Goal: Task Accomplishment & Management: Manage account settings

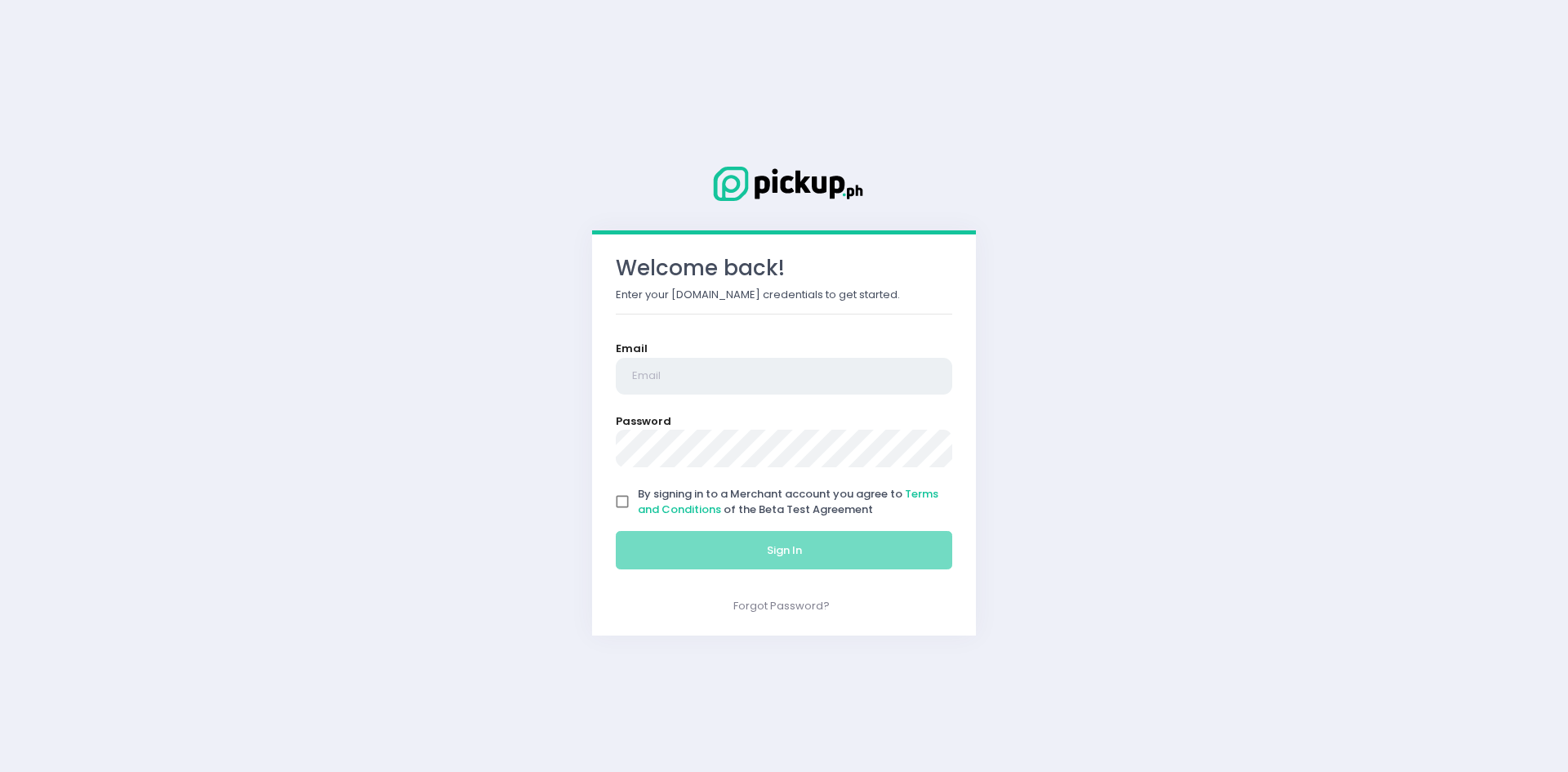
type input "[EMAIL_ADDRESS][DOMAIN_NAME]"
click at [668, 500] on span "By signing in to a Merchant account you agree to Terms and Conditions of the Be…" at bounding box center [788, 502] width 300 height 32
click at [638, 500] on input "By signing in to a Merchant account you agree to Terms and Conditions of the Be…" at bounding box center [622, 501] width 31 height 31
checkbox input "true"
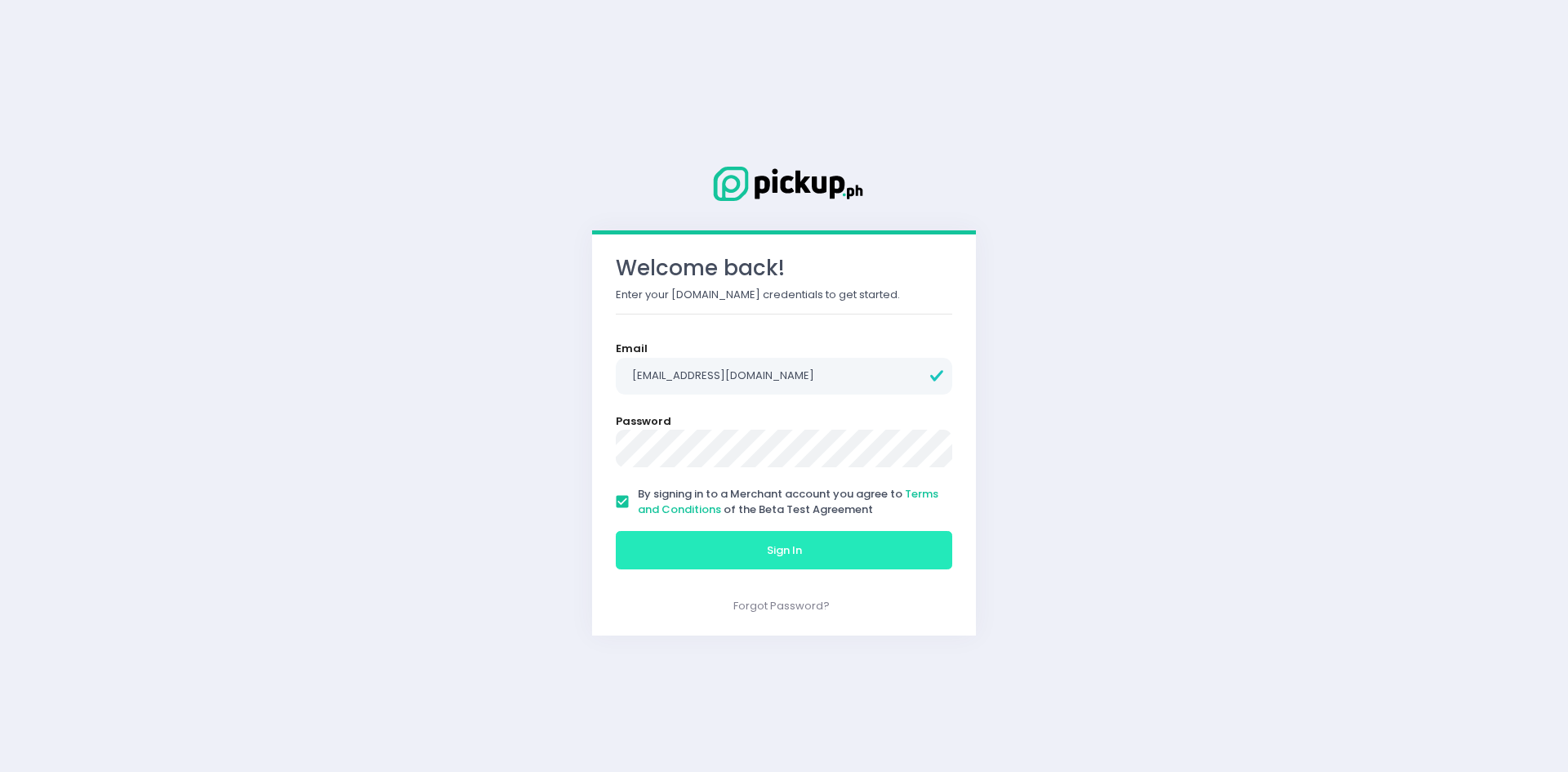
drag, startPoint x: 693, startPoint y: 548, endPoint x: 982, endPoint y: 528, distance: 289.7
click at [694, 548] on button "Sign In" at bounding box center [784, 550] width 337 height 39
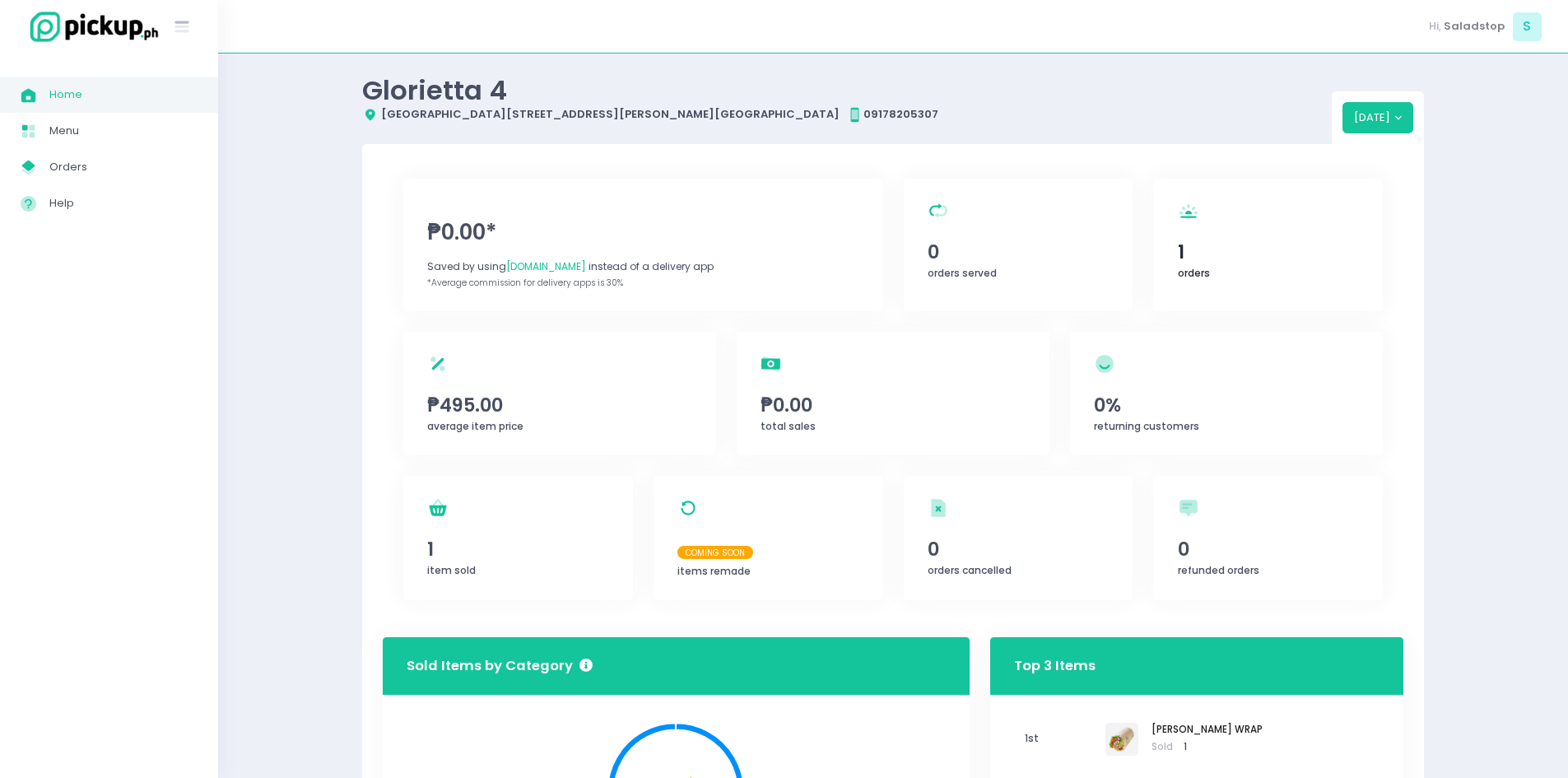
click at [1260, 261] on span "1" at bounding box center [1268, 252] width 181 height 28
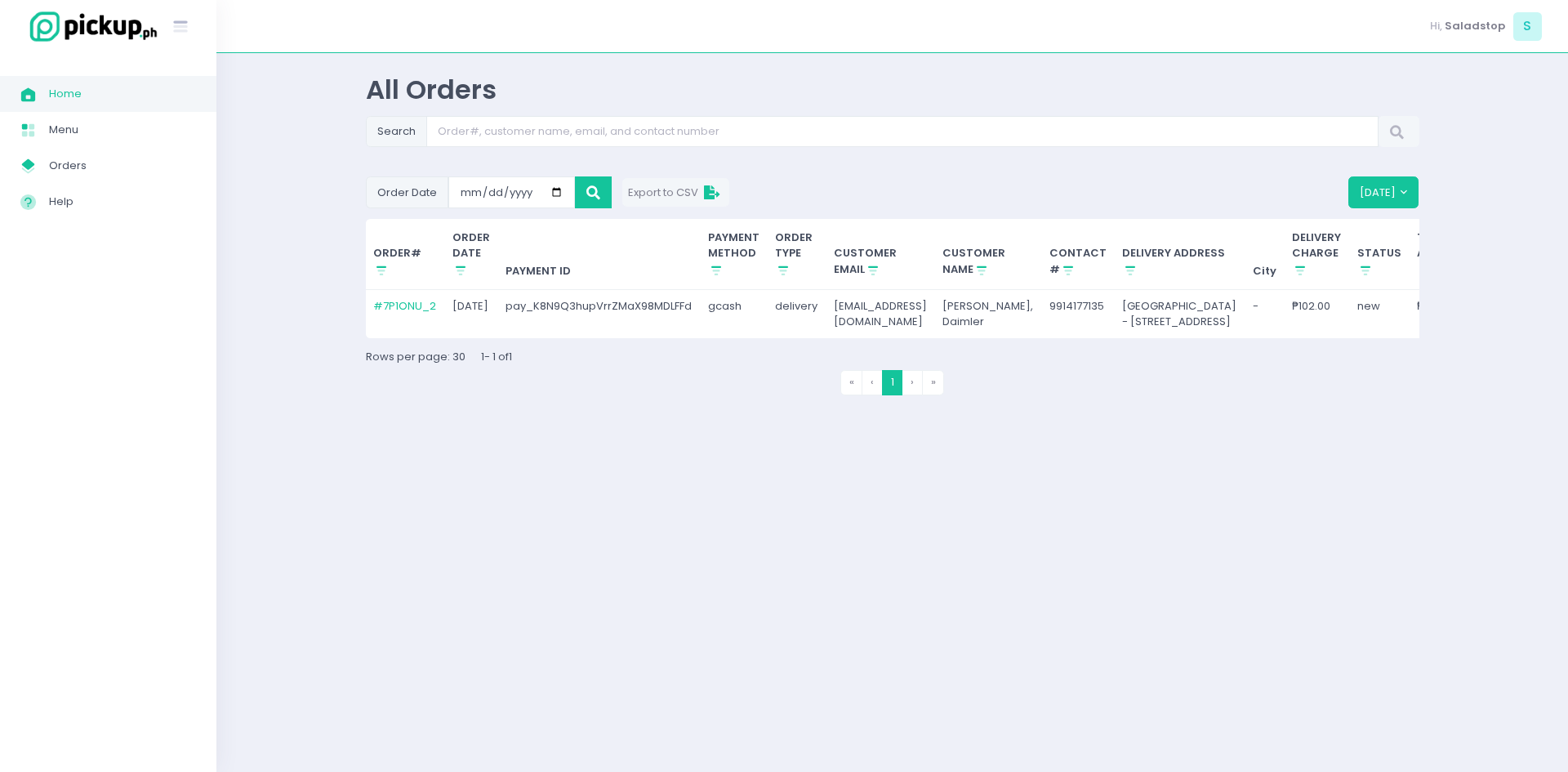
click at [1032, 271] on th "CUSTOMER NAME Stockholm-icons / Shopping / Sort1 Created with Sketch." at bounding box center [989, 255] width 107 height 71
click at [1384, 192] on button "[DATE]" at bounding box center [1384, 191] width 71 height 31
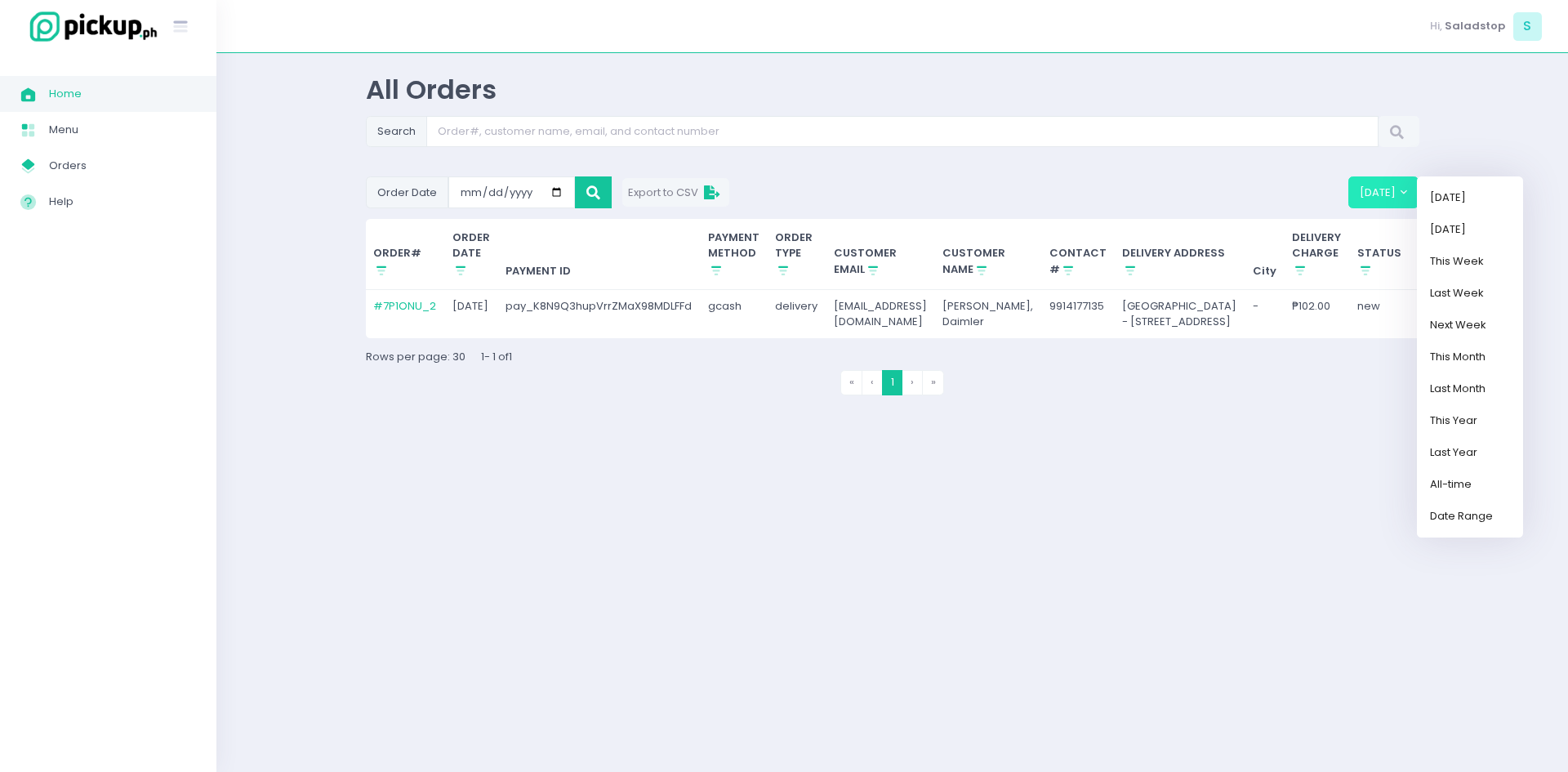
click at [1351, 338] on td "new" at bounding box center [1380, 314] width 61 height 48
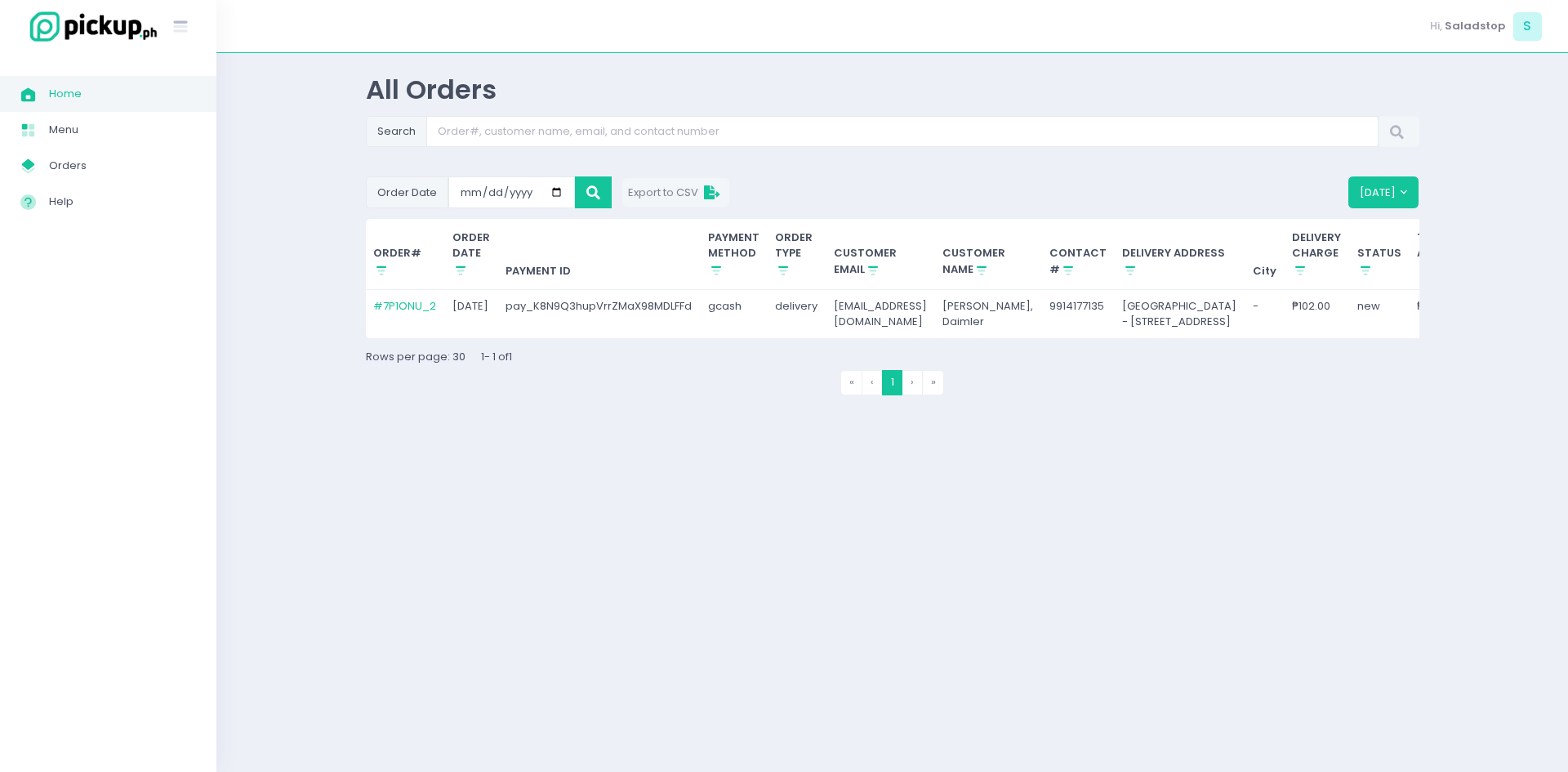
click at [644, 338] on td "pay_K8N9Q3hupVrrZMaX98MDLFFd" at bounding box center [599, 314] width 202 height 48
click at [647, 338] on td "pay_K8N9Q3hupVrrZMaX98MDLFFd" at bounding box center [599, 314] width 202 height 48
click at [64, 161] on span "Orders" at bounding box center [123, 165] width 147 height 21
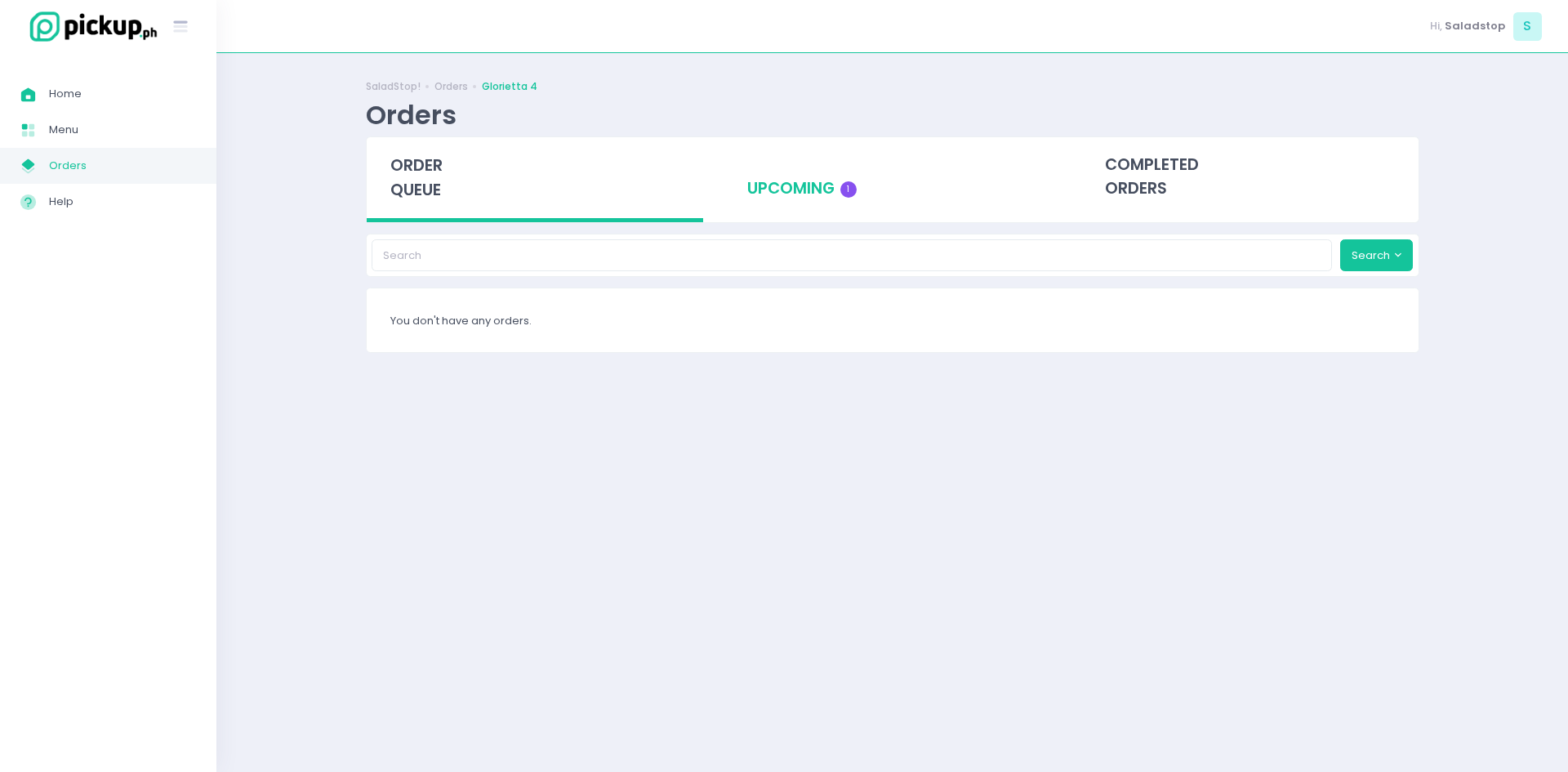
click at [798, 199] on div "upcoming 1" at bounding box center [893, 177] width 338 height 80
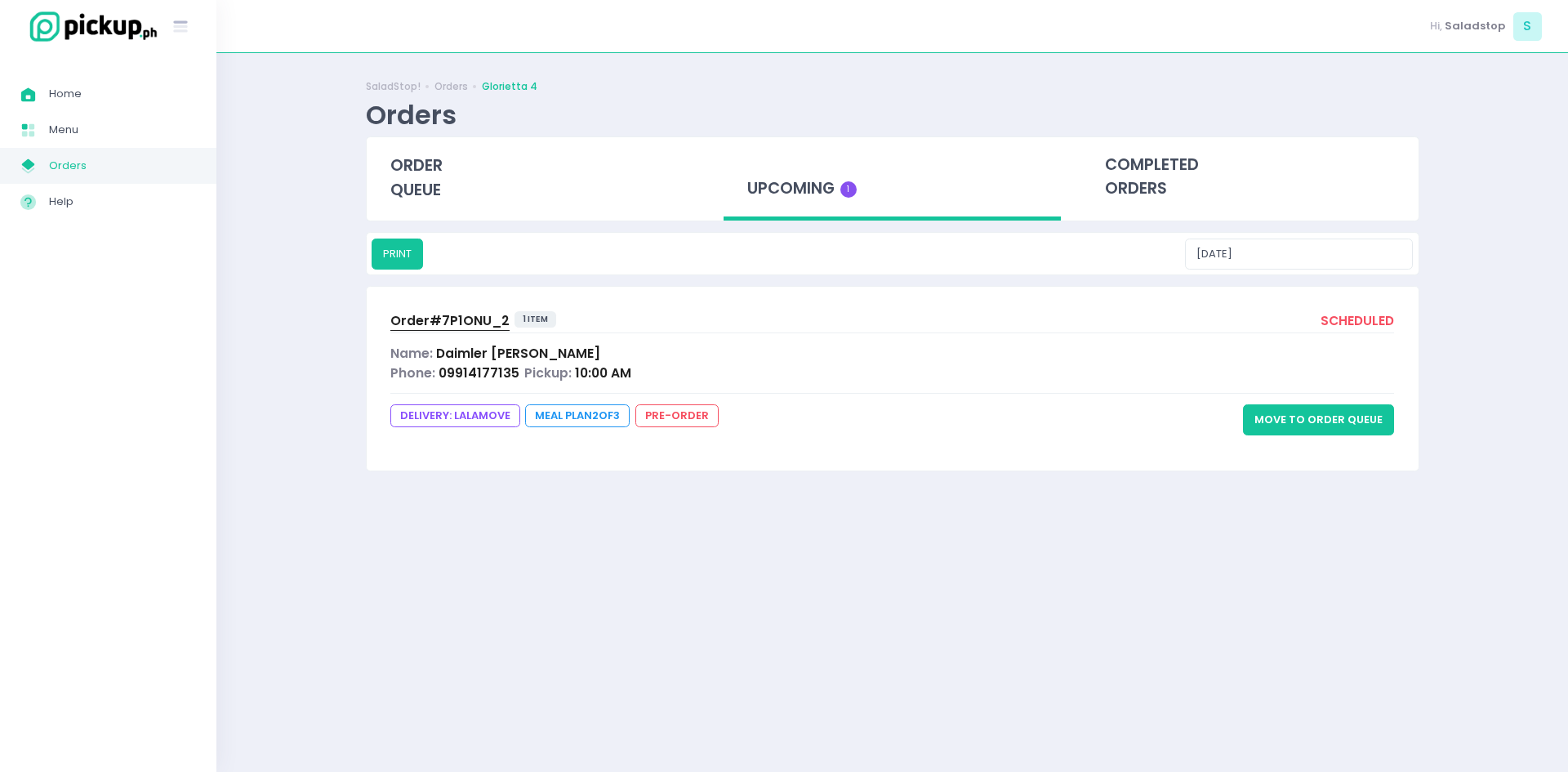
click at [1341, 426] on button "Move to Order Queue" at bounding box center [1319, 419] width 151 height 31
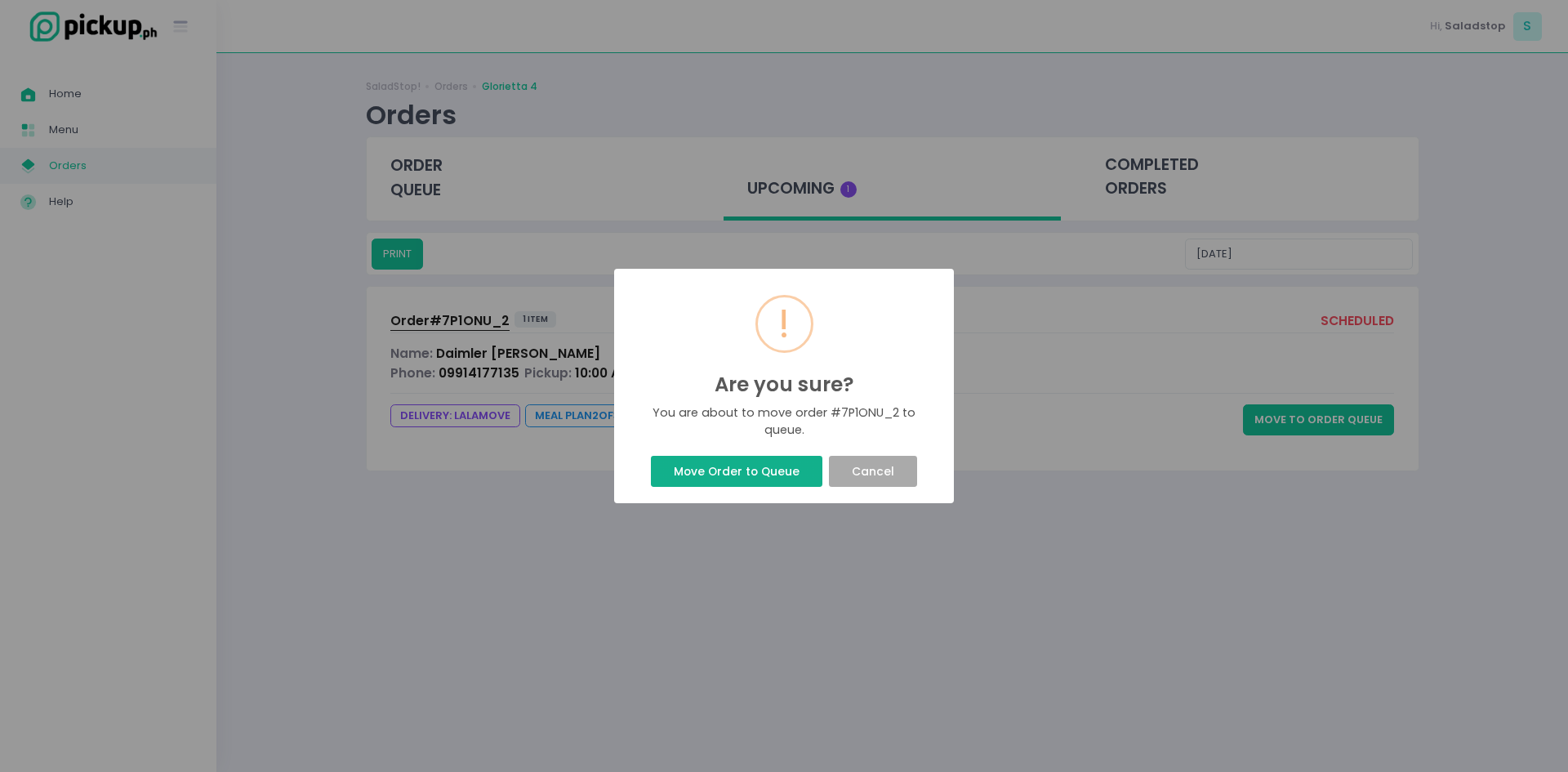
click at [746, 479] on button "Move Order to Queue" at bounding box center [736, 471] width 171 height 31
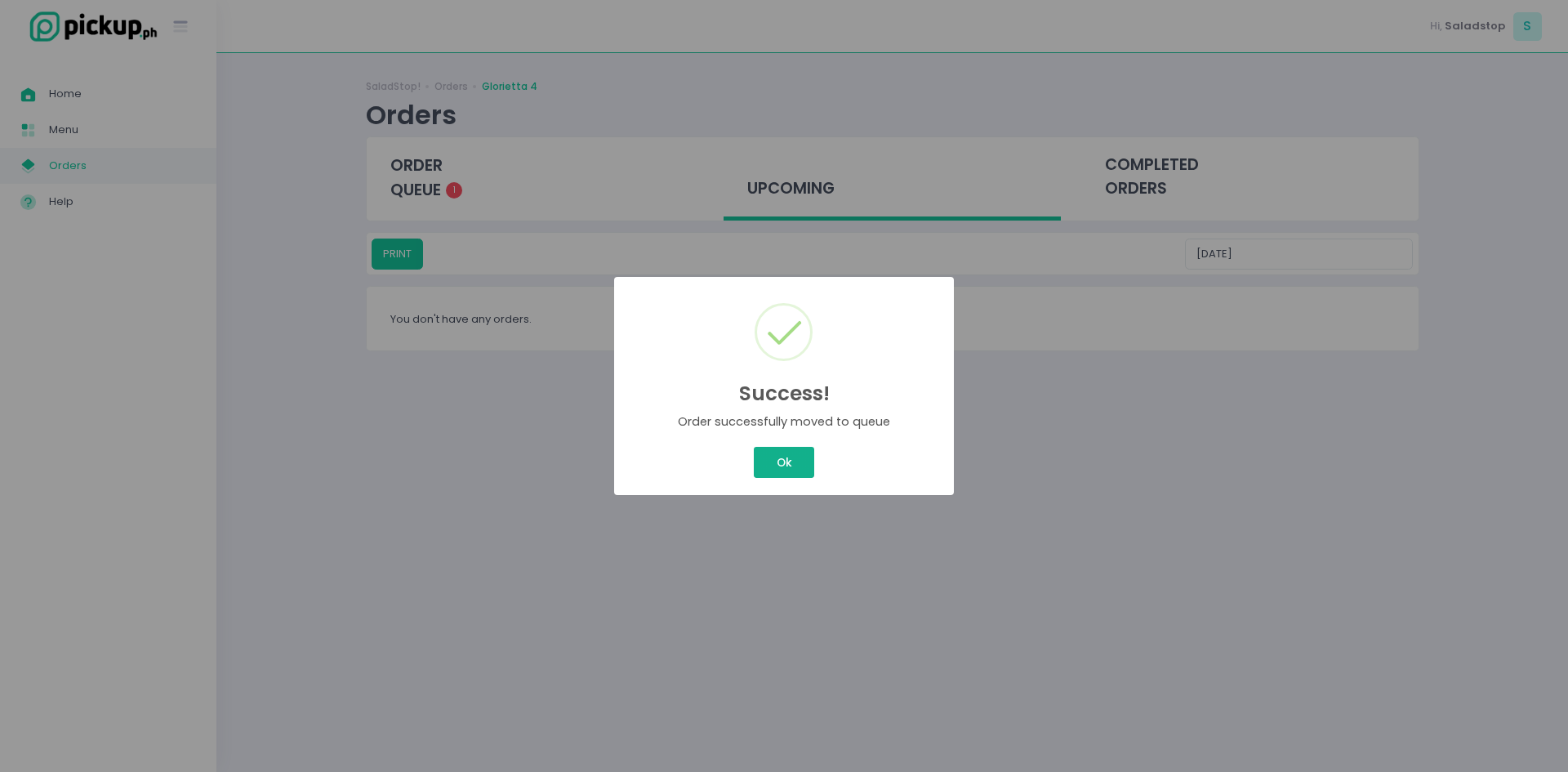
click at [793, 465] on button "Ok" at bounding box center [784, 462] width 61 height 31
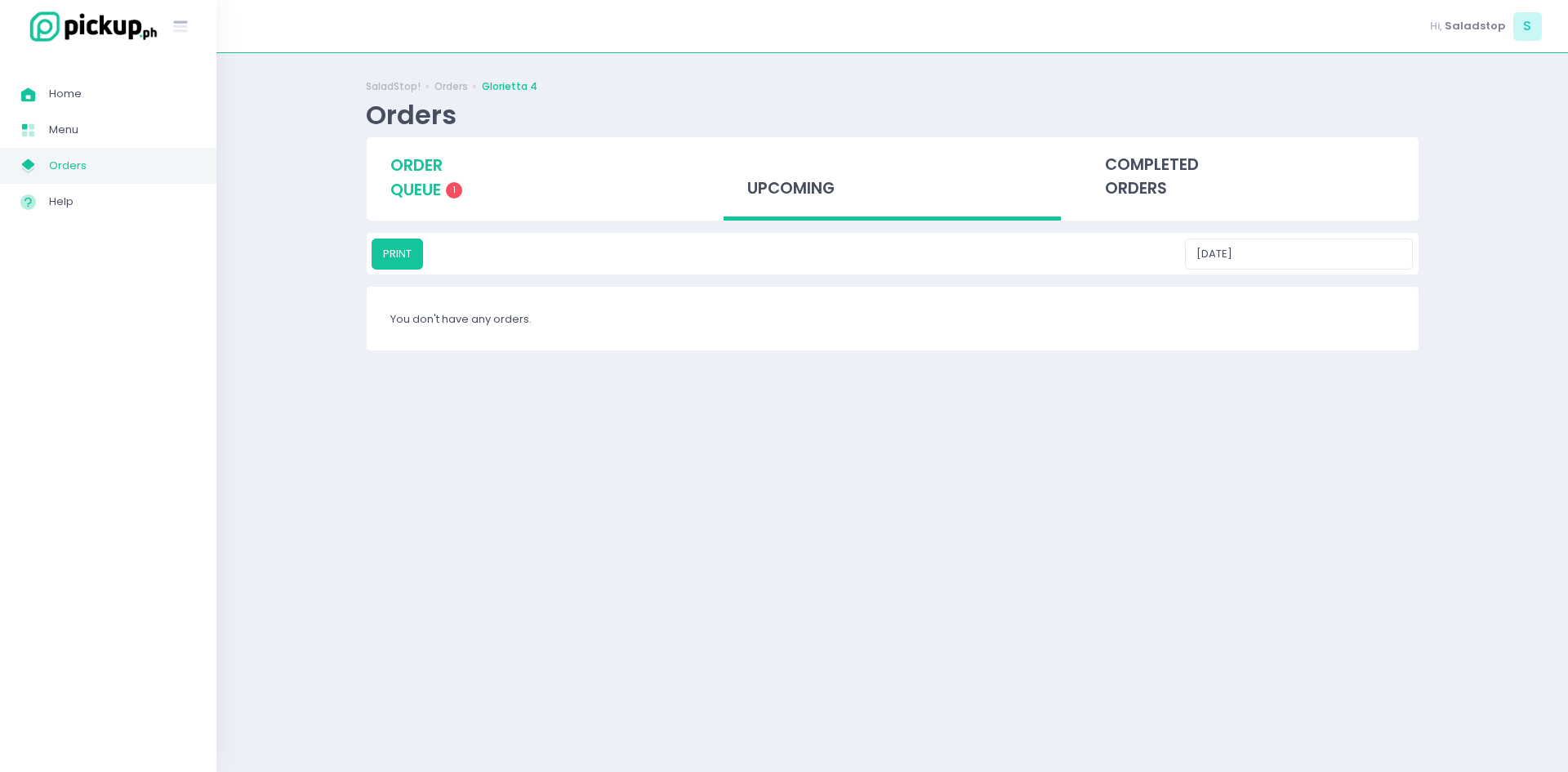
click at [435, 174] on span "order queue" at bounding box center [417, 178] width 52 height 47
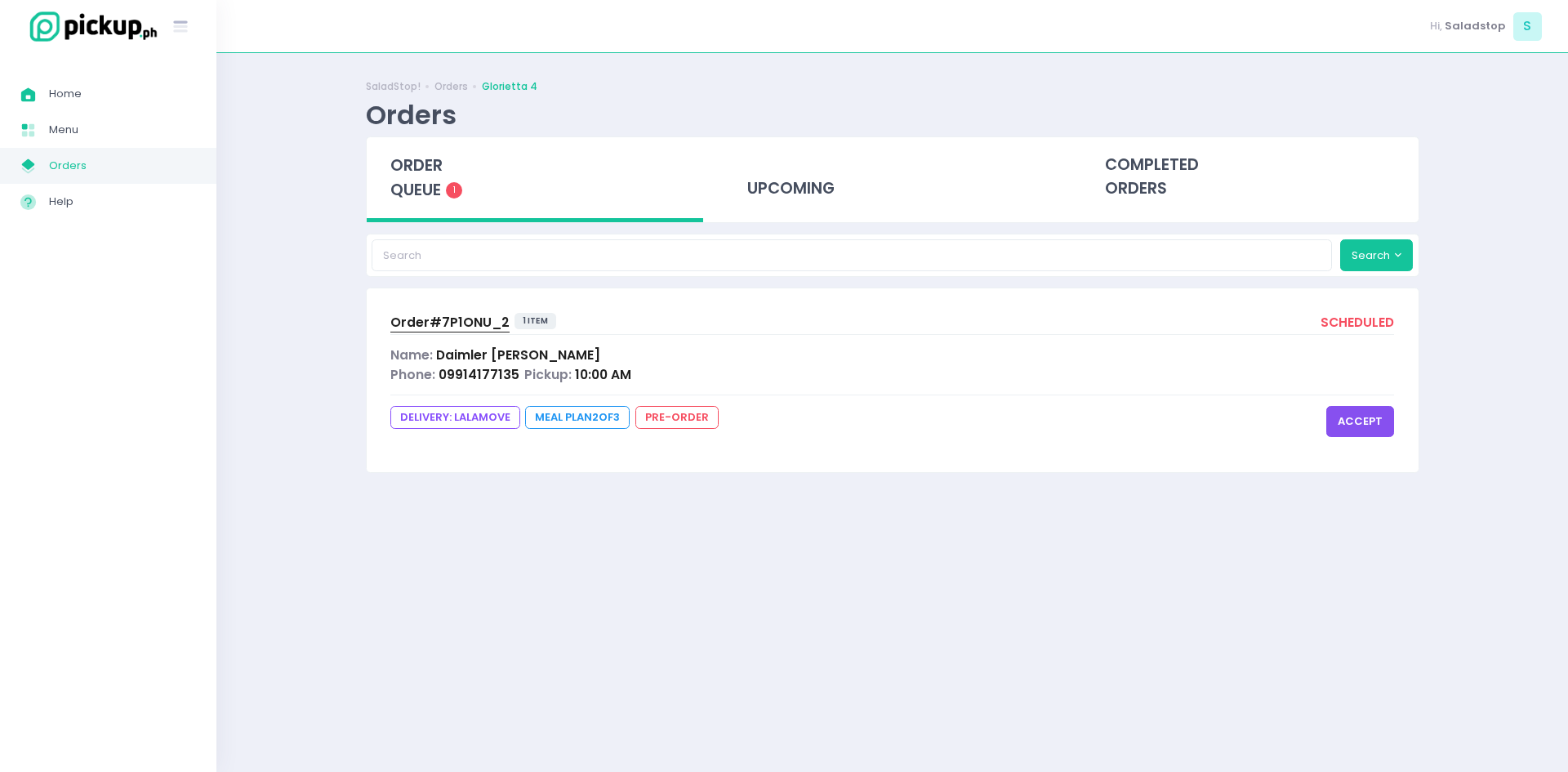
click at [476, 372] on span "09914177135" at bounding box center [479, 374] width 81 height 17
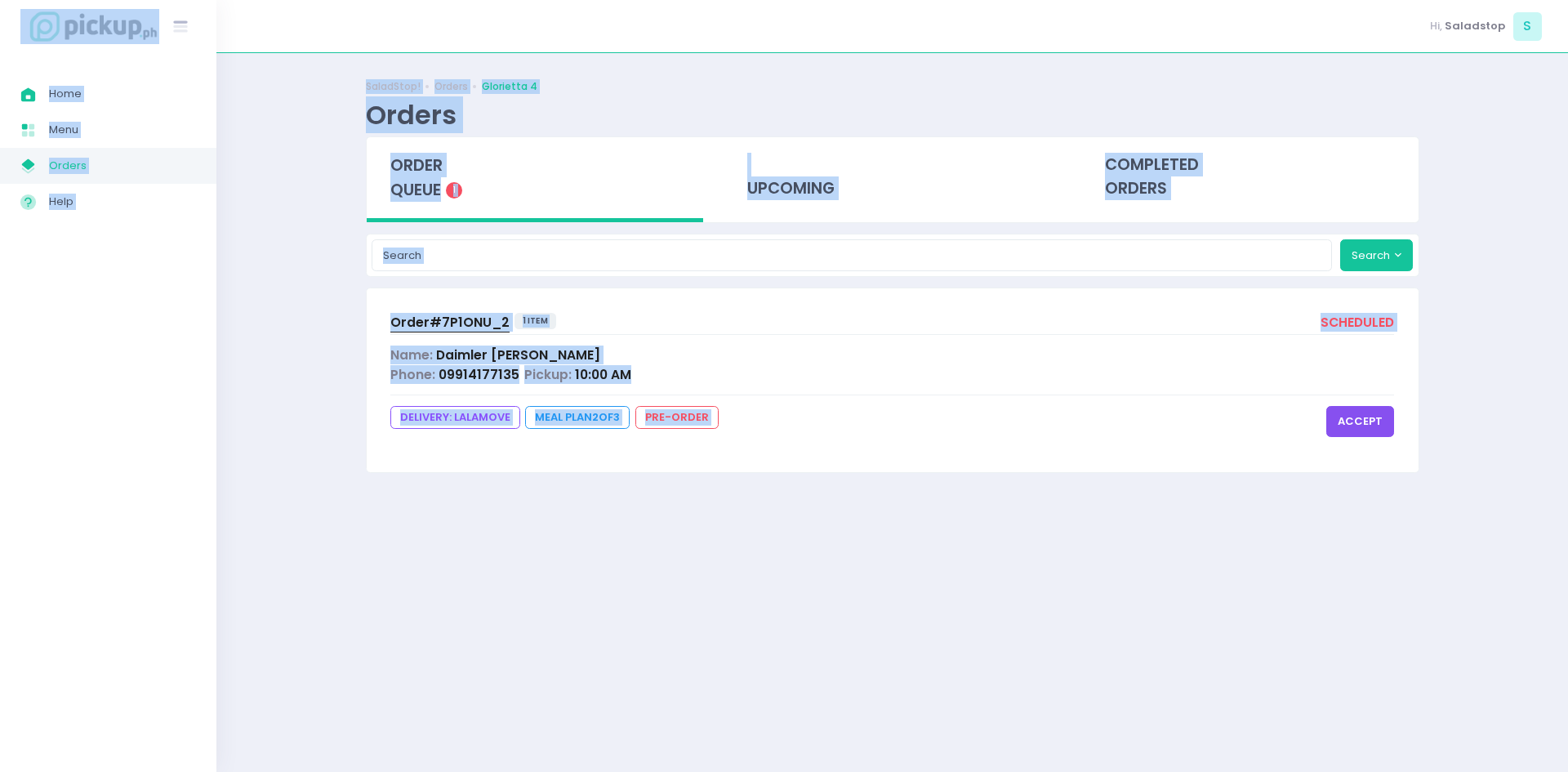
click at [1349, 434] on button "accept" at bounding box center [1360, 420] width 68 height 31
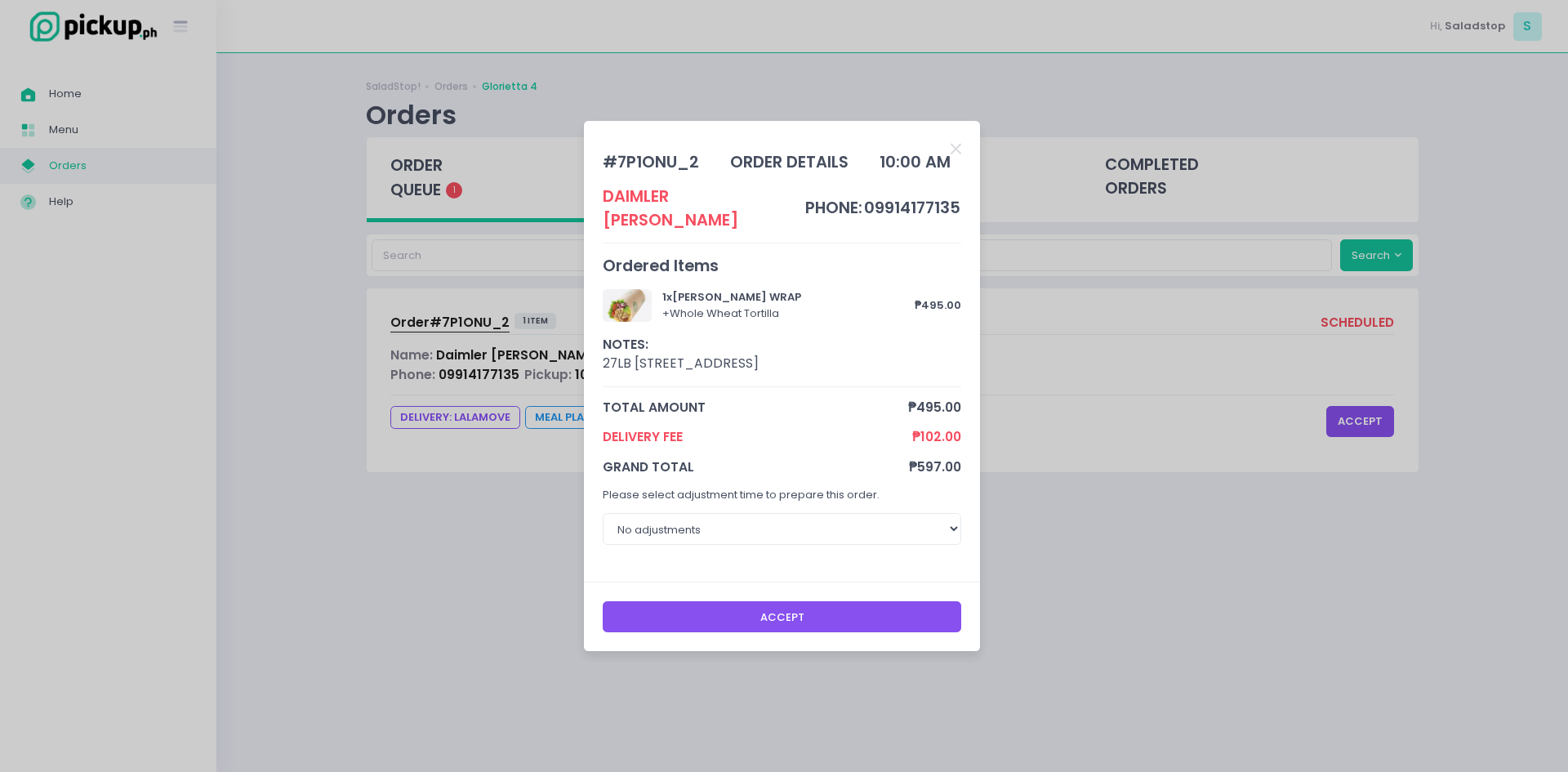
click at [798, 625] on div "Accept" at bounding box center [782, 616] width 396 height 69
click at [804, 612] on button "Accept" at bounding box center [782, 616] width 359 height 31
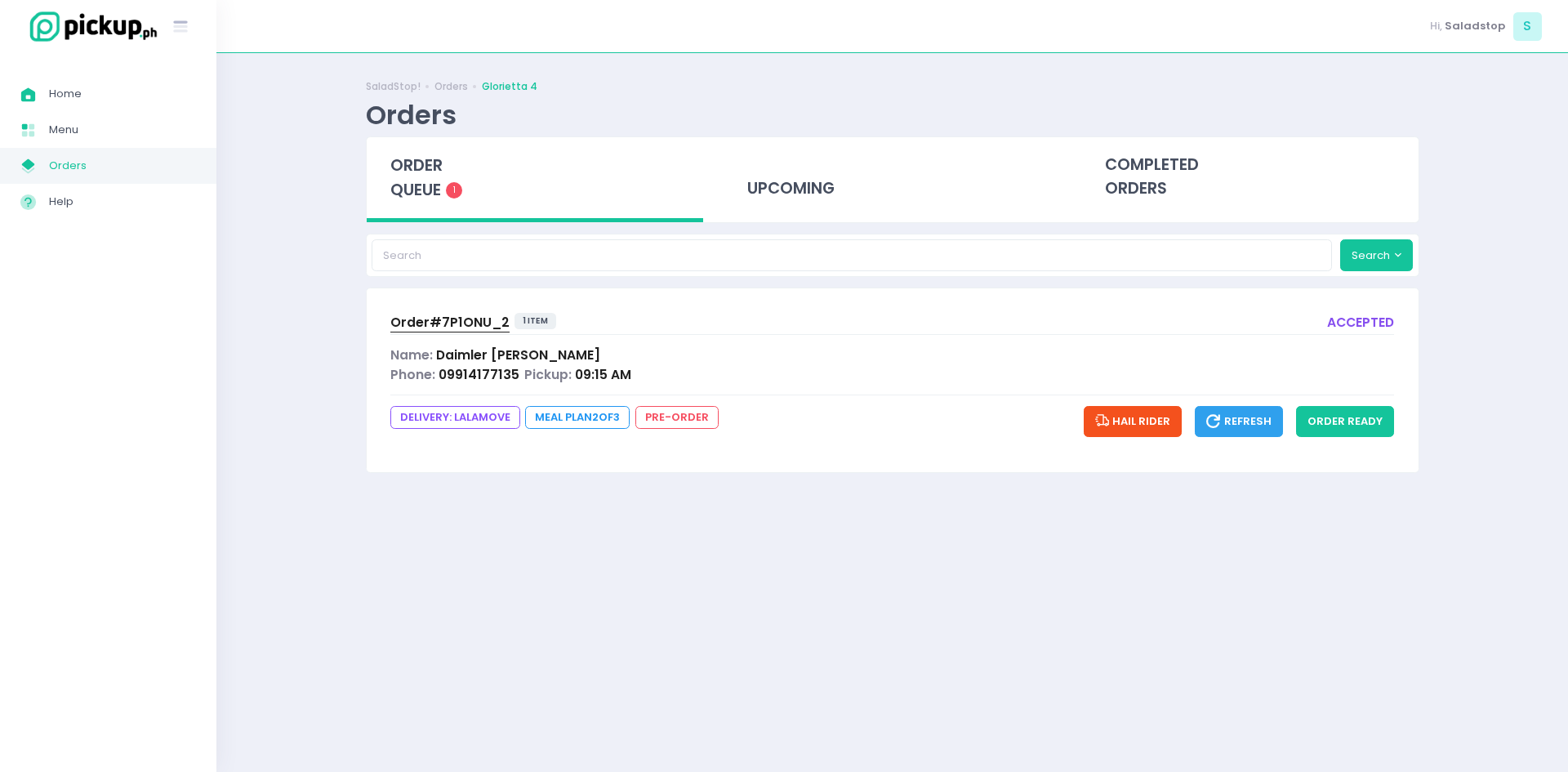
drag, startPoint x: 835, startPoint y: 446, endPoint x: 826, endPoint y: 454, distance: 12.0
click at [829, 453] on div "Success! × You have successfully updated this order. Ok Cancel" at bounding box center [784, 386] width 1568 height 772
click at [562, 342] on div "Order# 7P1ONU_2 1 item accepted Name: Daimler [PERSON_NAME] Phone: 09914177135 …" at bounding box center [893, 379] width 1052 height 183
click at [1141, 418] on span "Hail Rider" at bounding box center [1132, 420] width 76 height 16
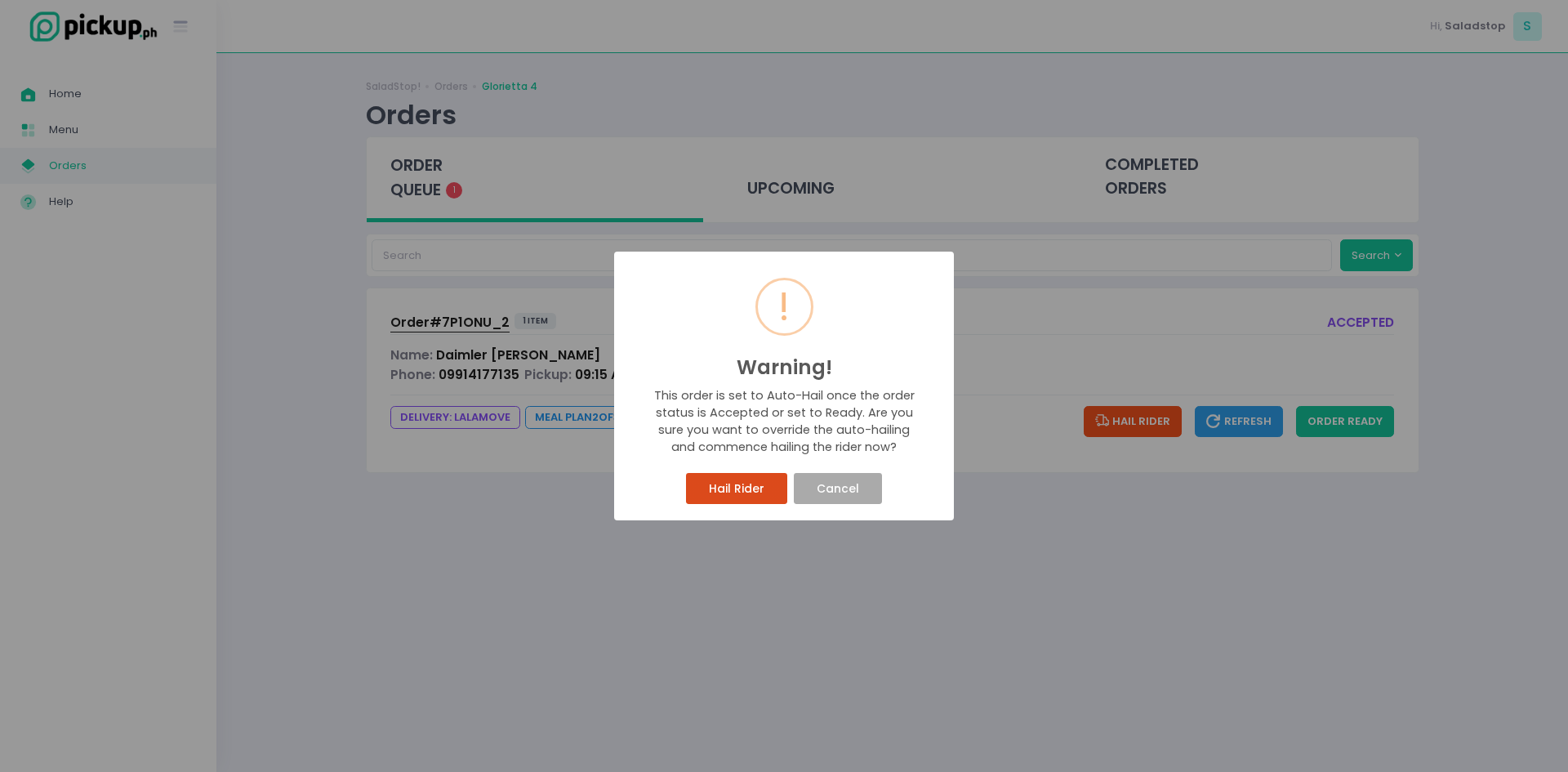
click at [761, 483] on button "Hail Rider" at bounding box center [737, 488] width 101 height 31
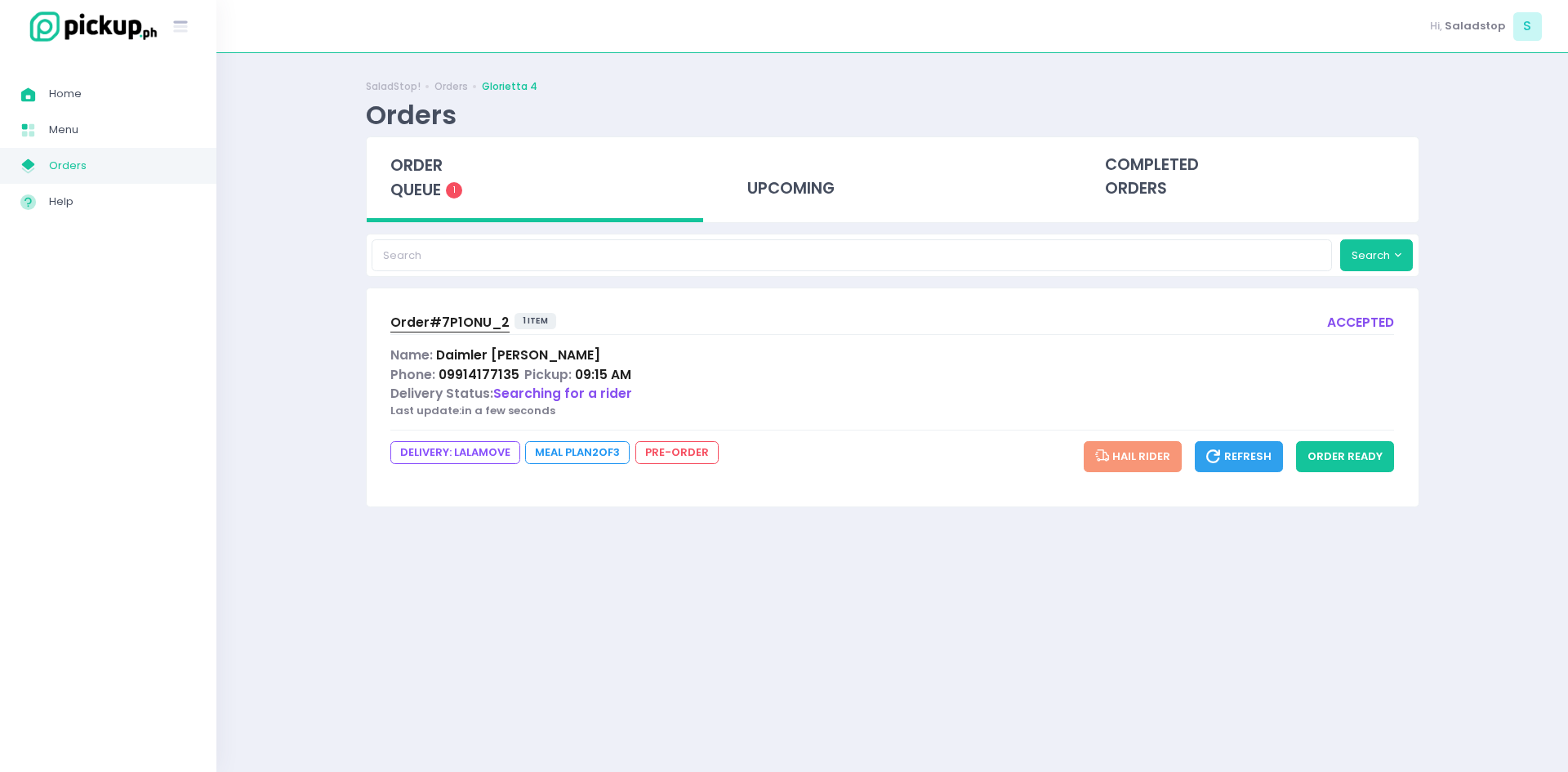
click at [541, 387] on span "Searching for a rider" at bounding box center [562, 393] width 139 height 17
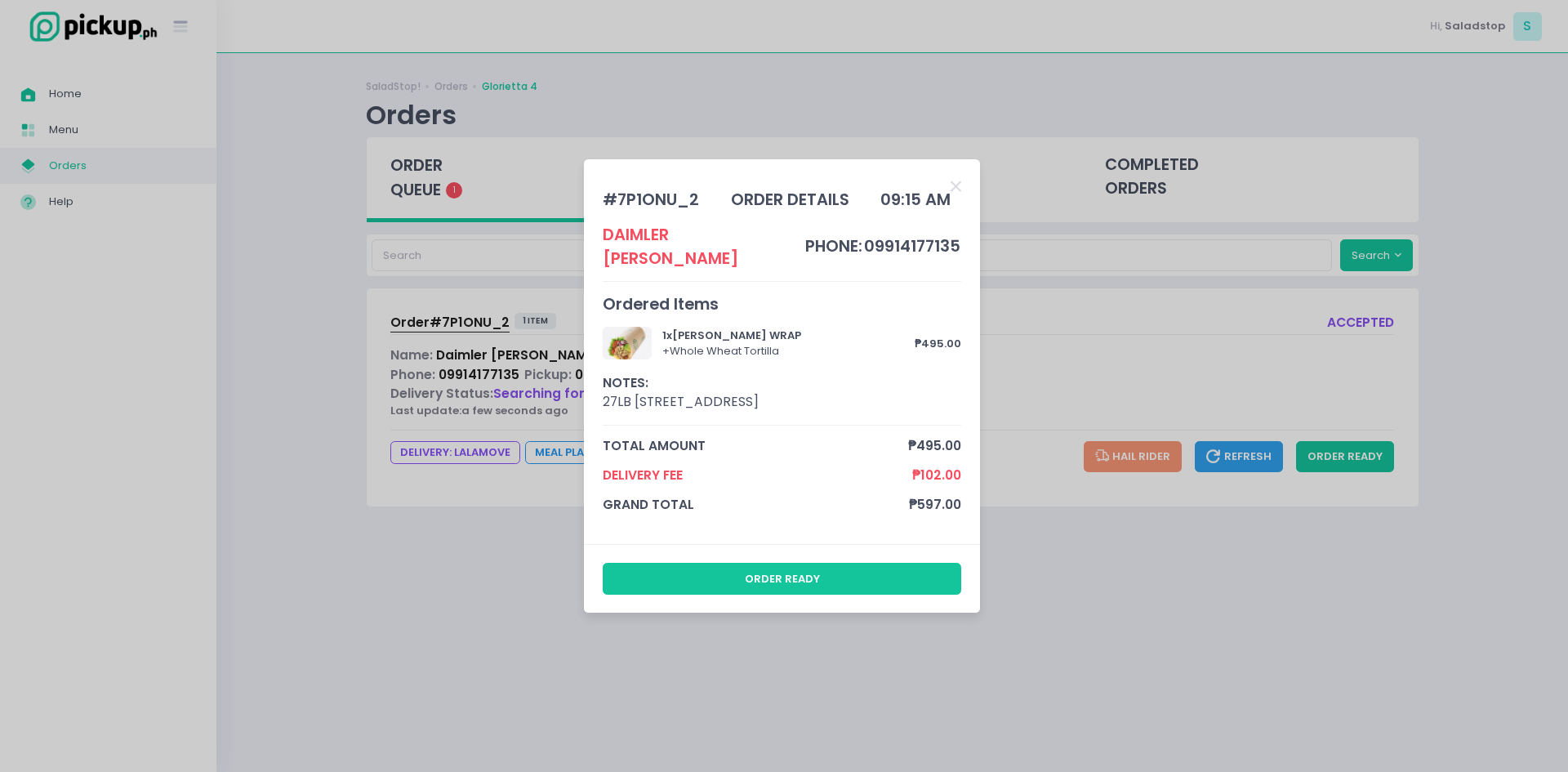
click at [541, 387] on div "# 7P1ONU_2 order details 09:15 AM Daimler [PERSON_NAME] phone: 09914177135 Orde…" at bounding box center [784, 386] width 1568 height 772
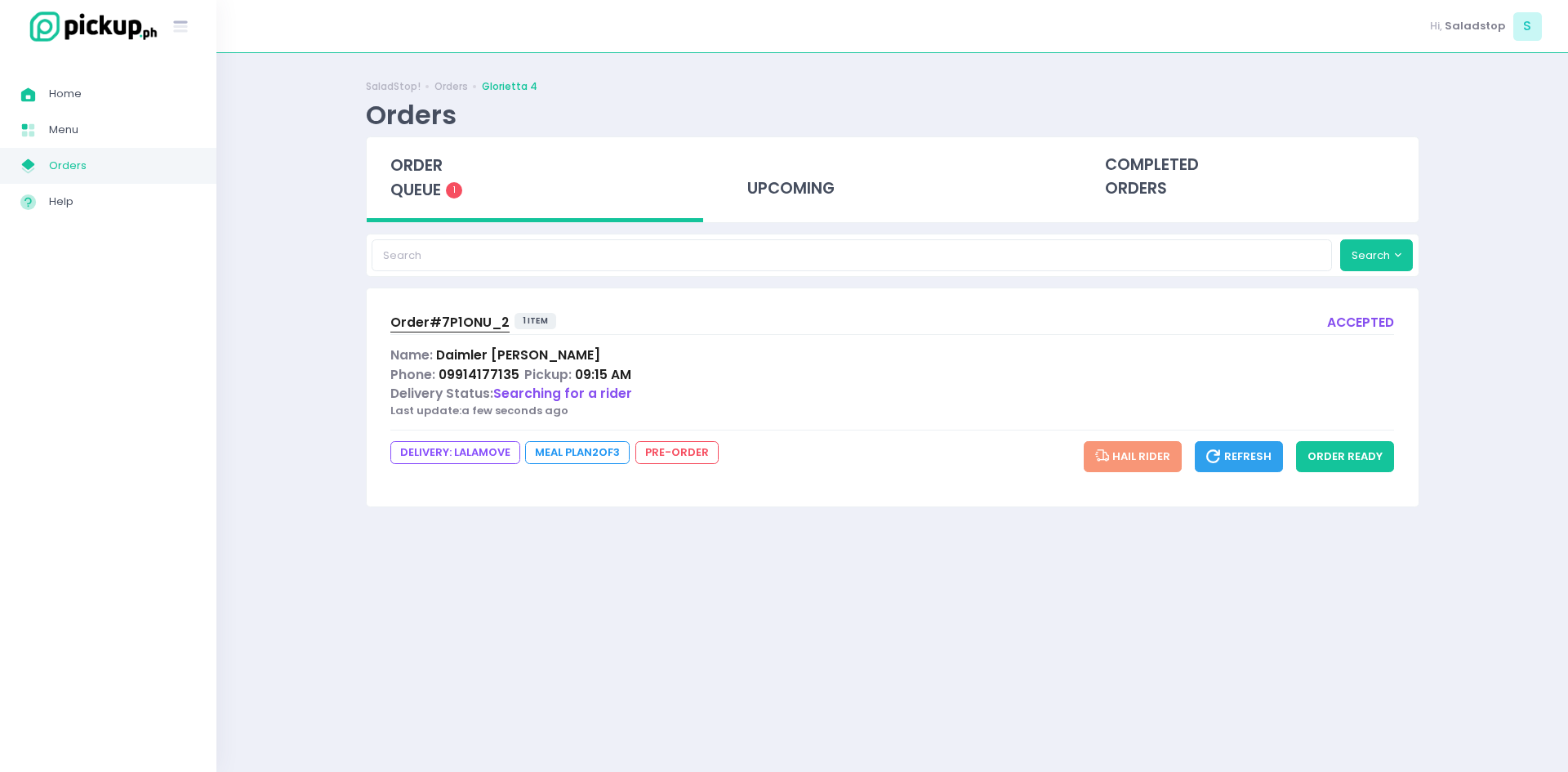
click at [541, 387] on span "Searching for a rider" at bounding box center [562, 393] width 139 height 17
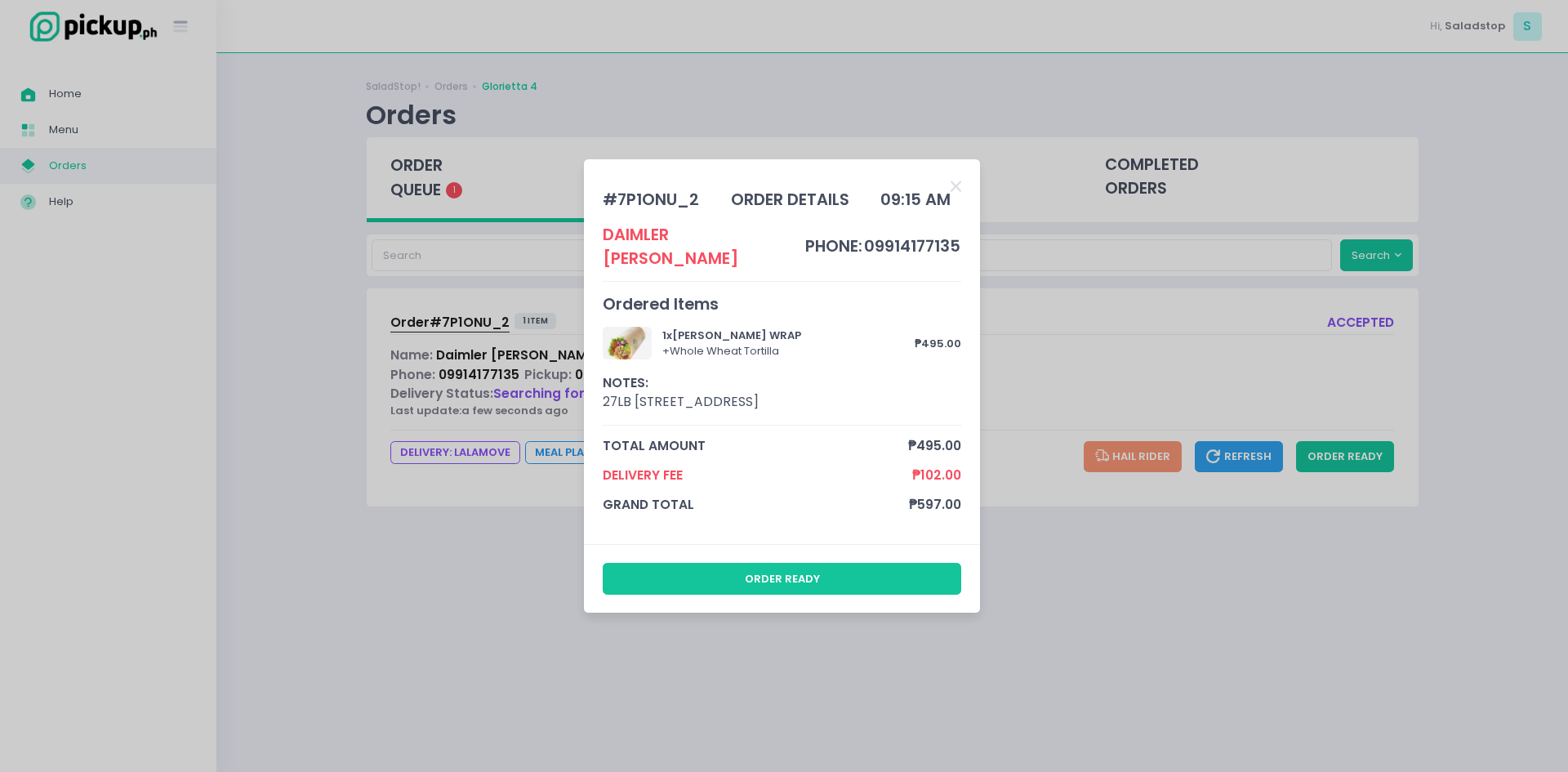
drag, startPoint x: 897, startPoint y: 434, endPoint x: 819, endPoint y: 413, distance: 80.8
click at [891, 436] on span "total amount" at bounding box center [756, 446] width 306 height 19
drag, startPoint x: 404, startPoint y: 384, endPoint x: 417, endPoint y: 403, distance: 23.0
click at [417, 403] on div "# 7P1ONU_2 order details 09:15 AM Daimler [PERSON_NAME] phone: 09914177135 Orde…" at bounding box center [784, 386] width 1568 height 772
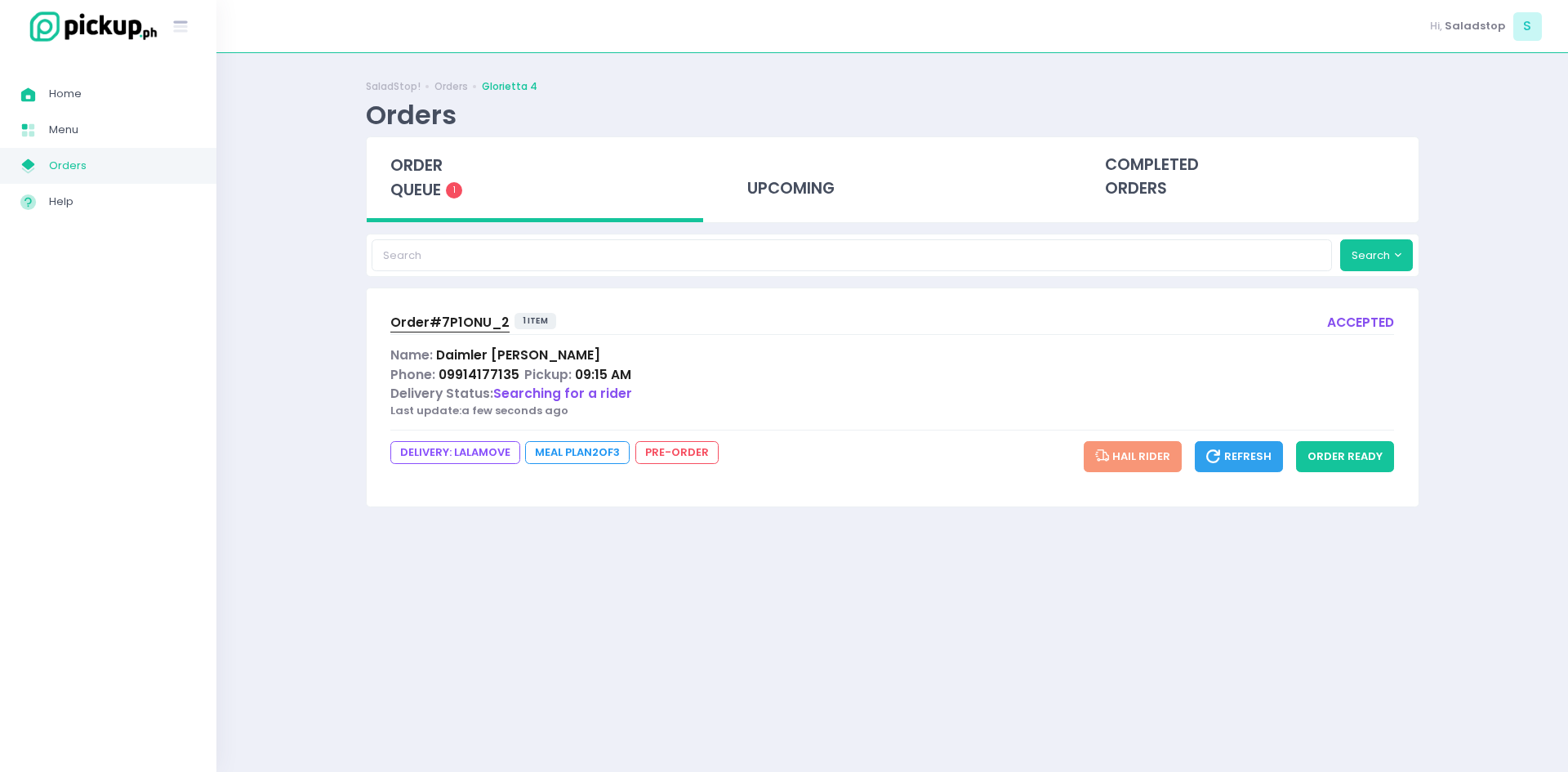
click at [412, 390] on span "Delivery Status:" at bounding box center [442, 393] width 103 height 17
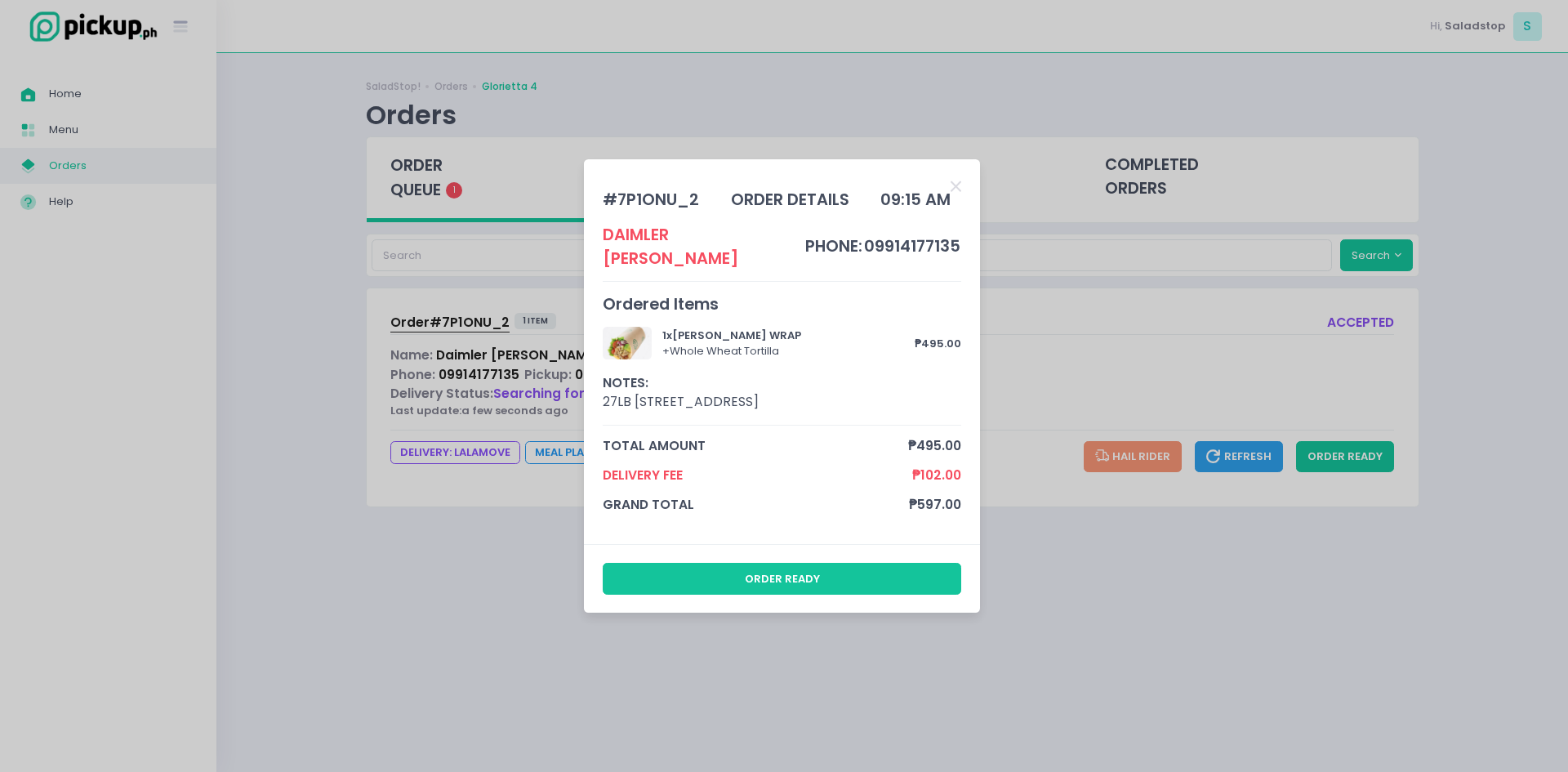
click at [412, 390] on div "# 7P1ONU_2 order details 09:15 AM Daimler [PERSON_NAME] phone: 09914177135 Orde…" at bounding box center [784, 386] width 1568 height 772
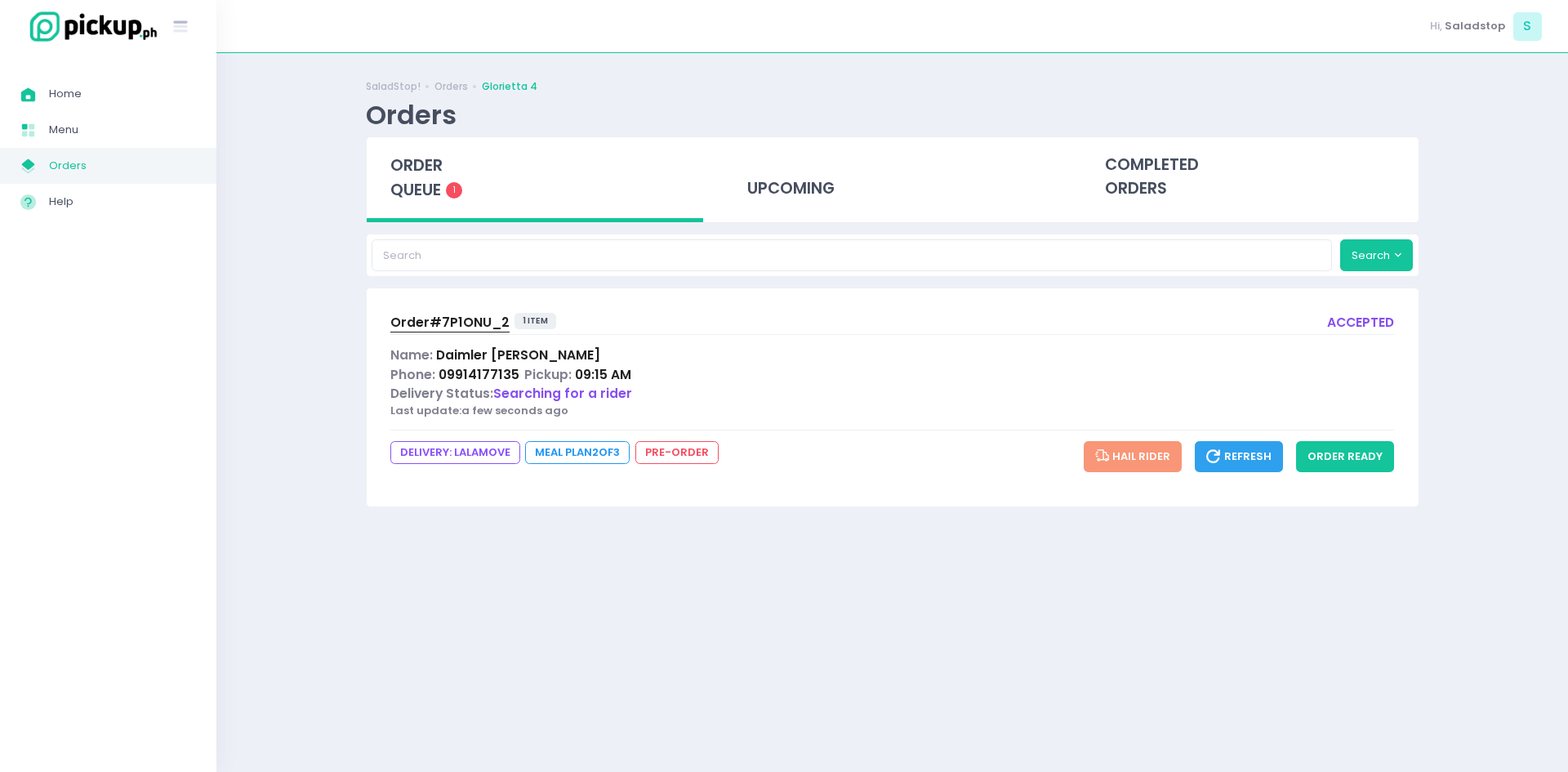
click at [483, 326] on span "Order# 7P1ONU_2" at bounding box center [451, 322] width 119 height 17
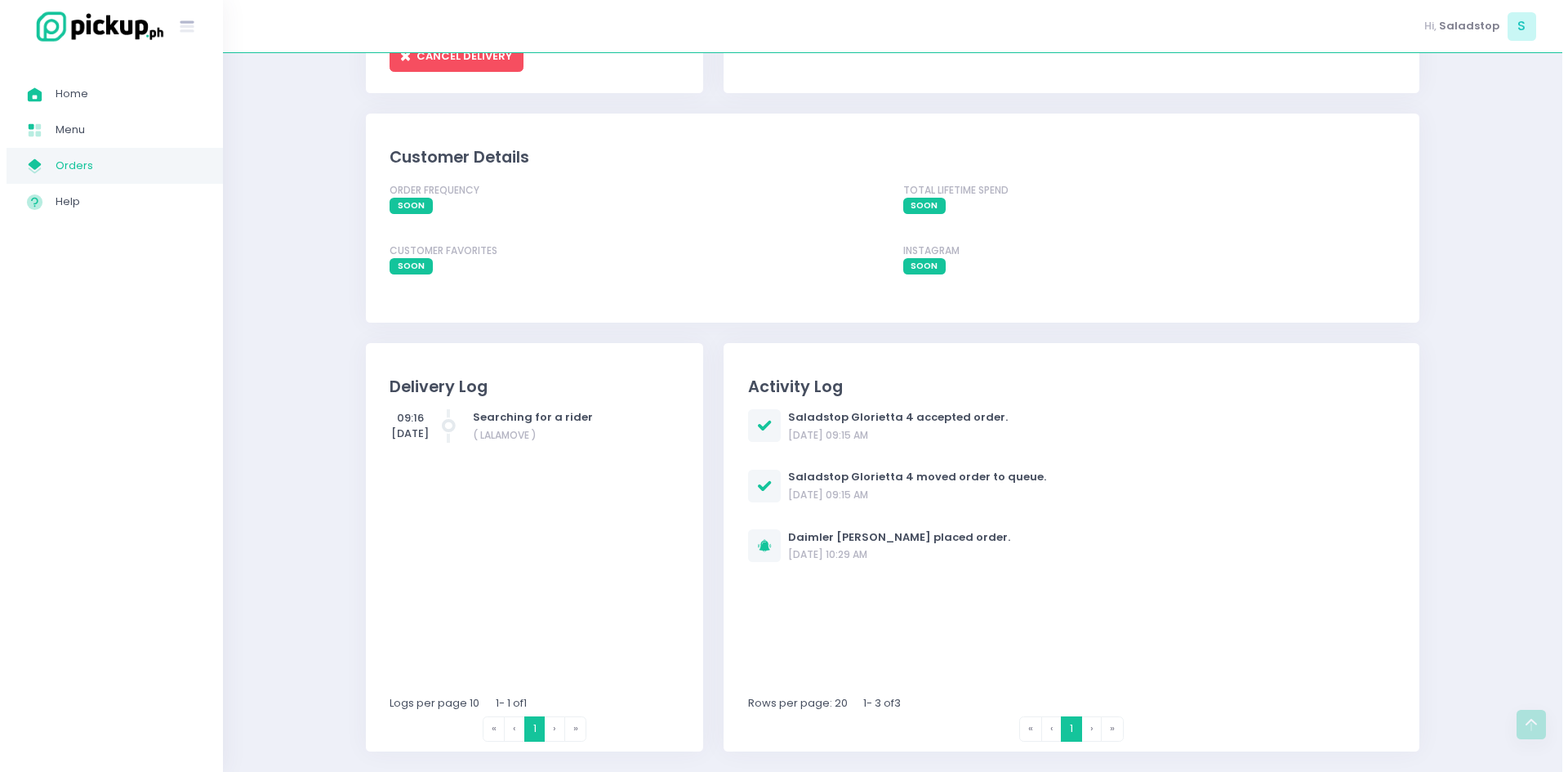
scroll to position [734, 0]
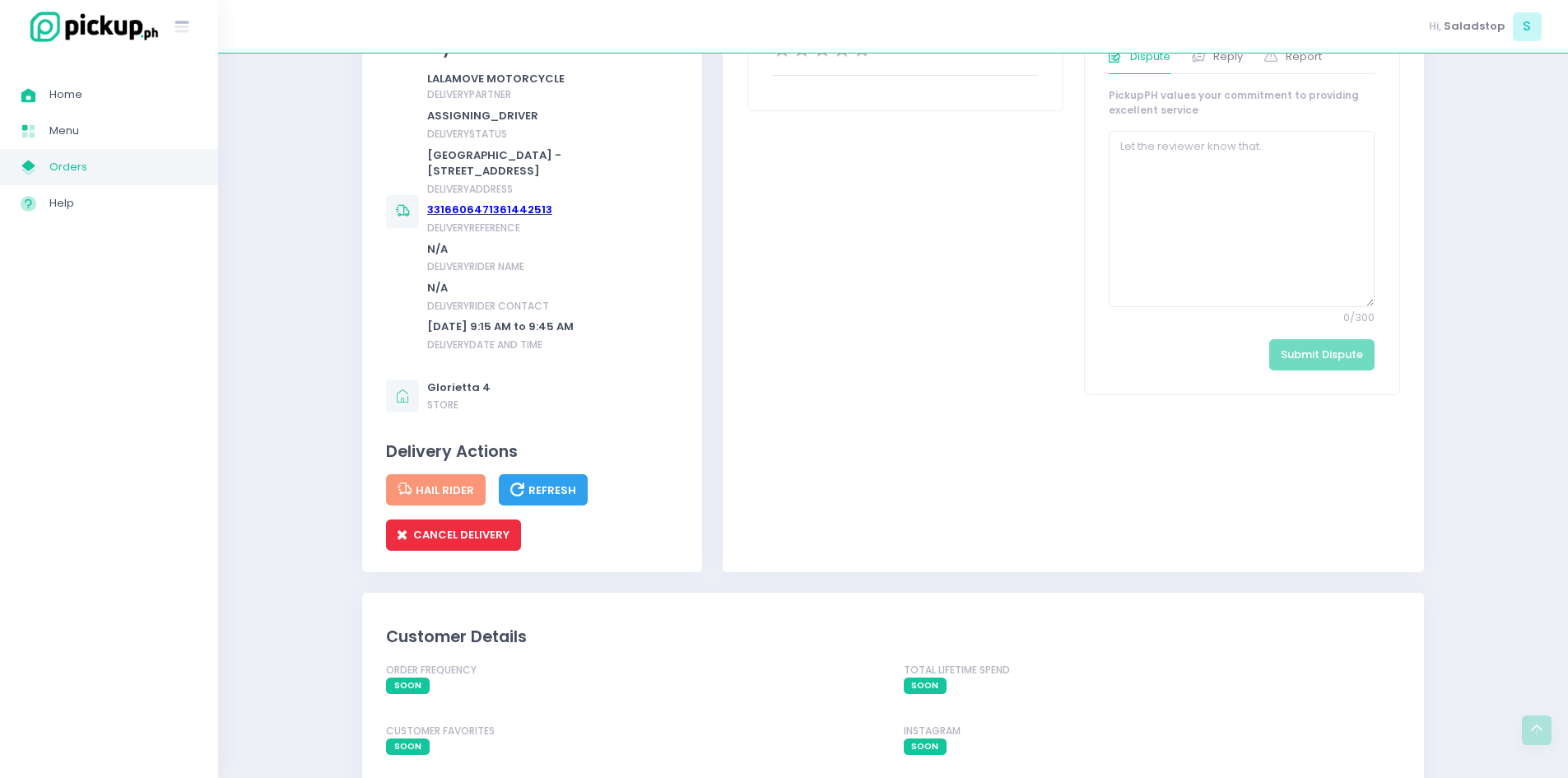
click at [462, 542] on span "CANCEL DELIVERY" at bounding box center [453, 534] width 112 height 16
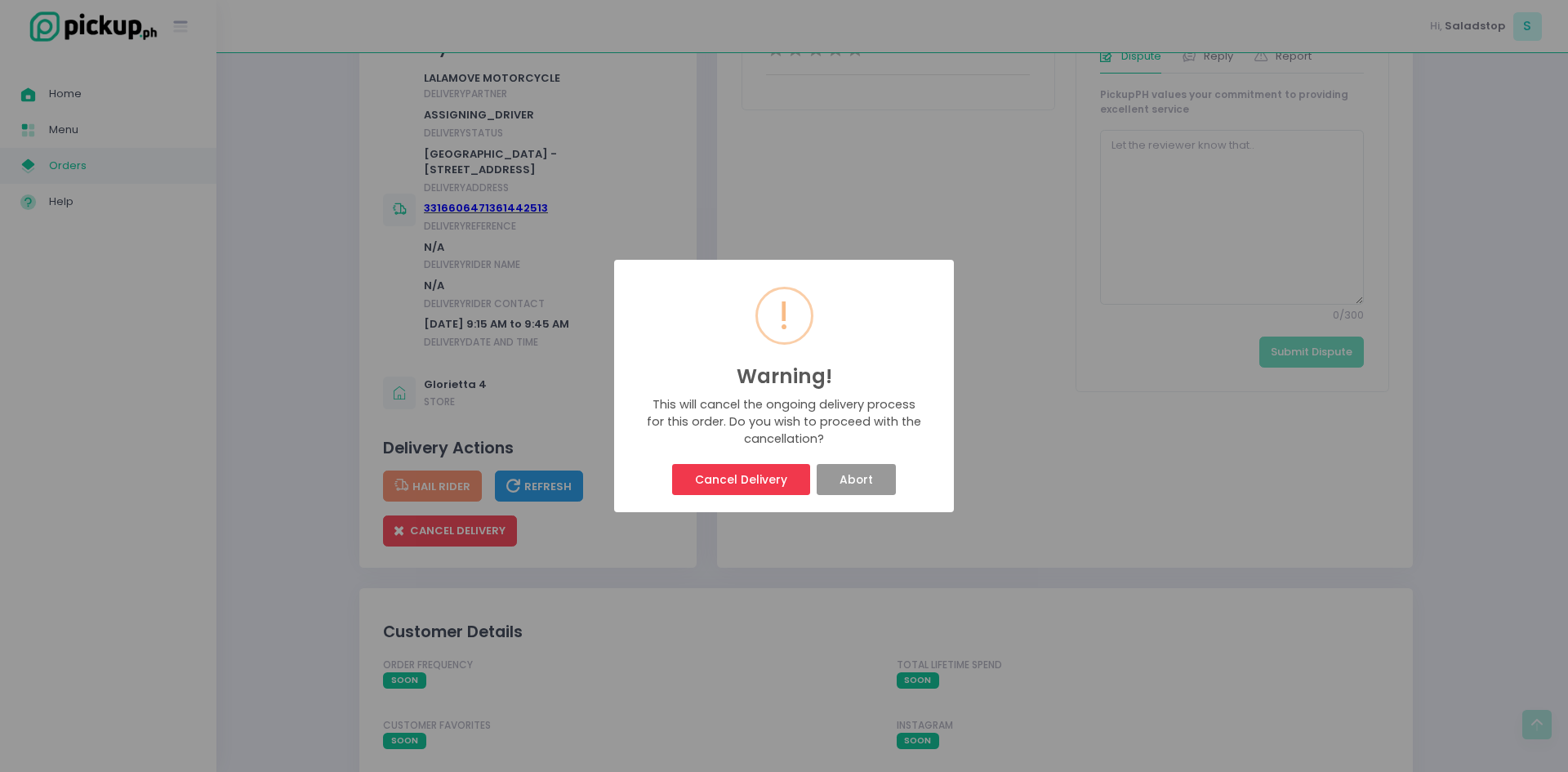
click at [779, 478] on button "Cancel Delivery" at bounding box center [741, 478] width 137 height 31
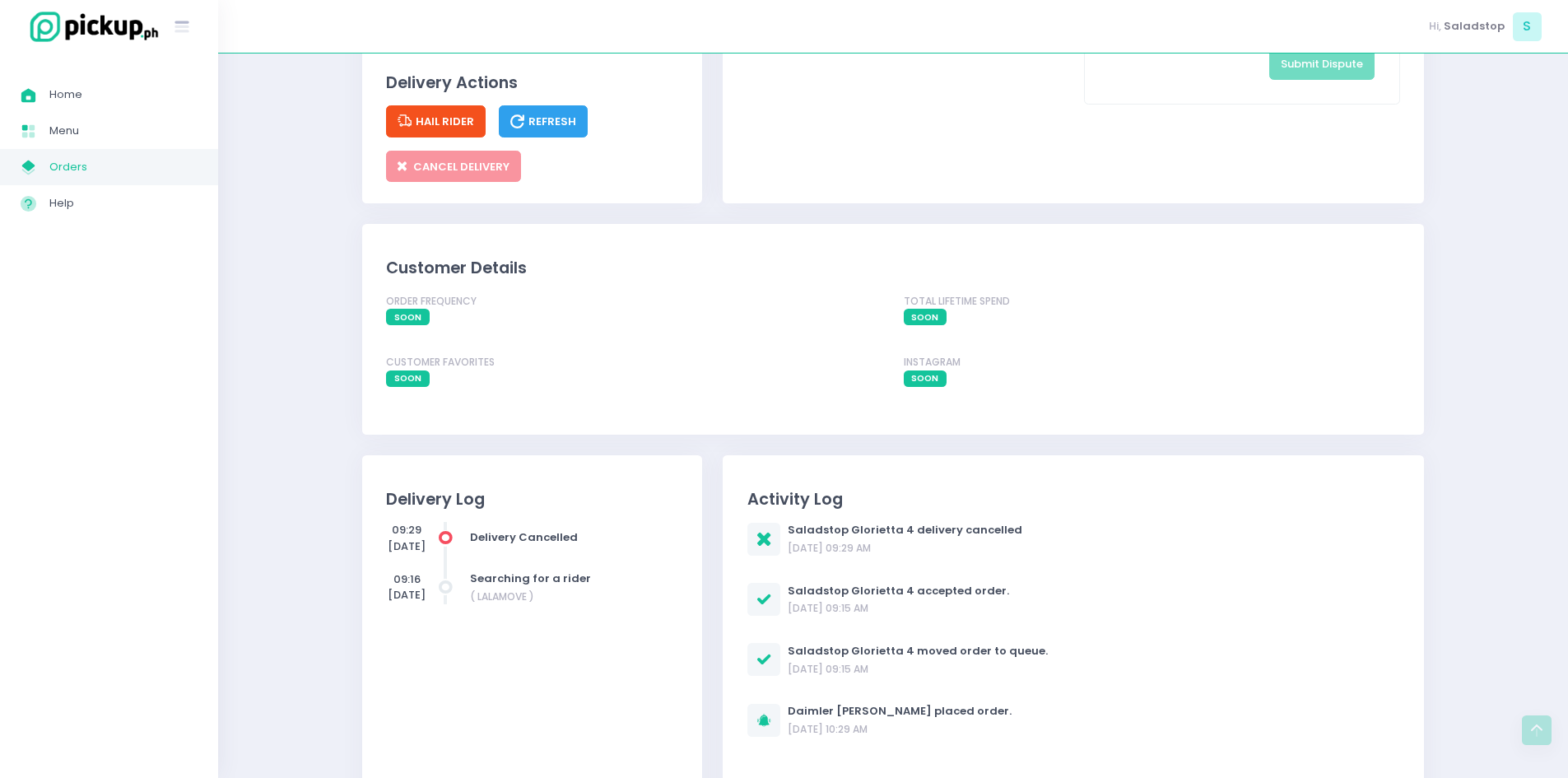
scroll to position [1091, 0]
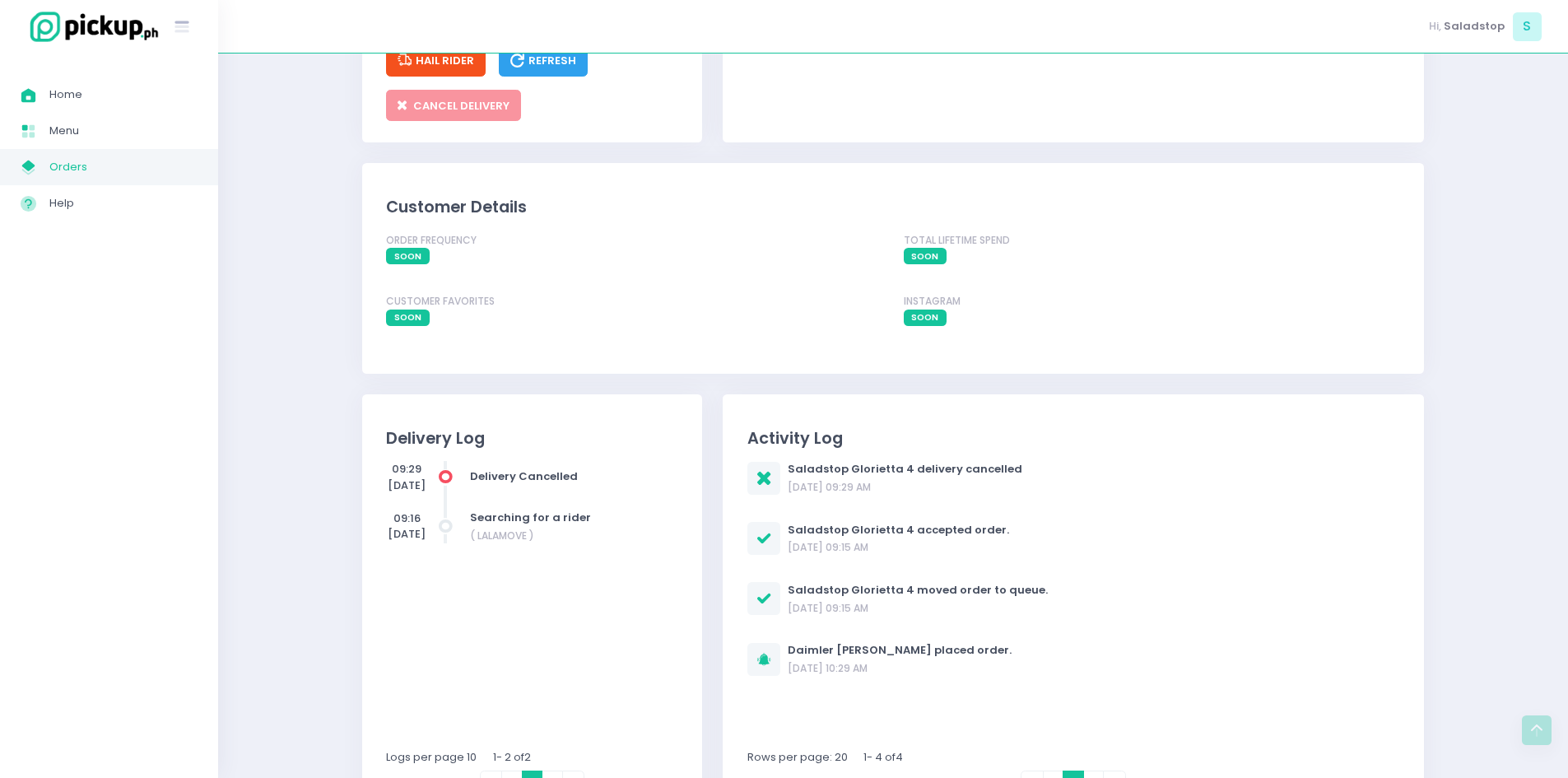
drag, startPoint x: 1262, startPoint y: 567, endPoint x: 1250, endPoint y: 559, distance: 14.4
click at [1254, 555] on div "Saladstop Glorietta 4 accepted order. [DATE] 09:15 AM" at bounding box center [1074, 538] width 652 height 34
drag, startPoint x: 264, startPoint y: 288, endPoint x: 244, endPoint y: 302, distance: 24.4
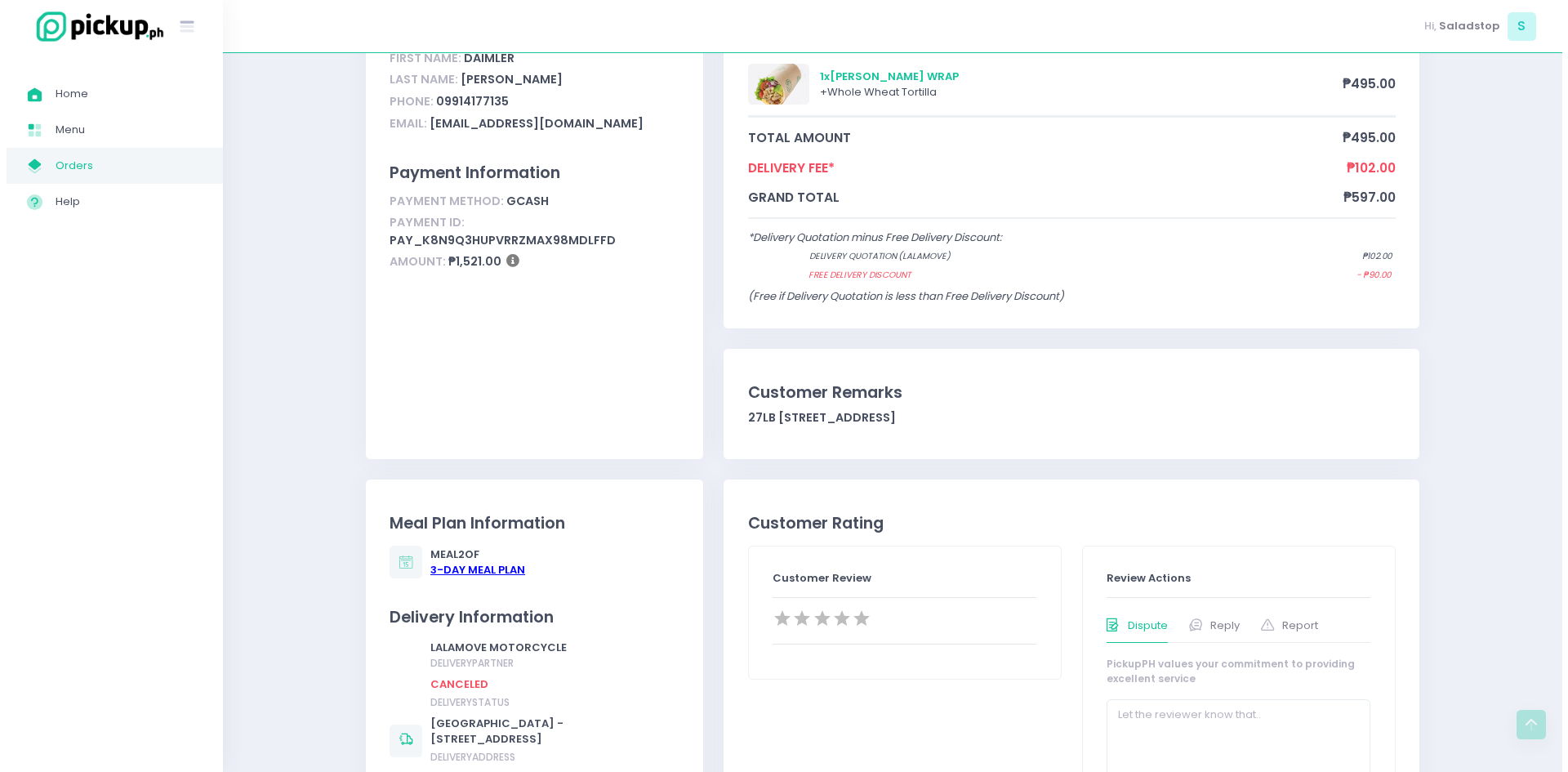
scroll to position [0, 0]
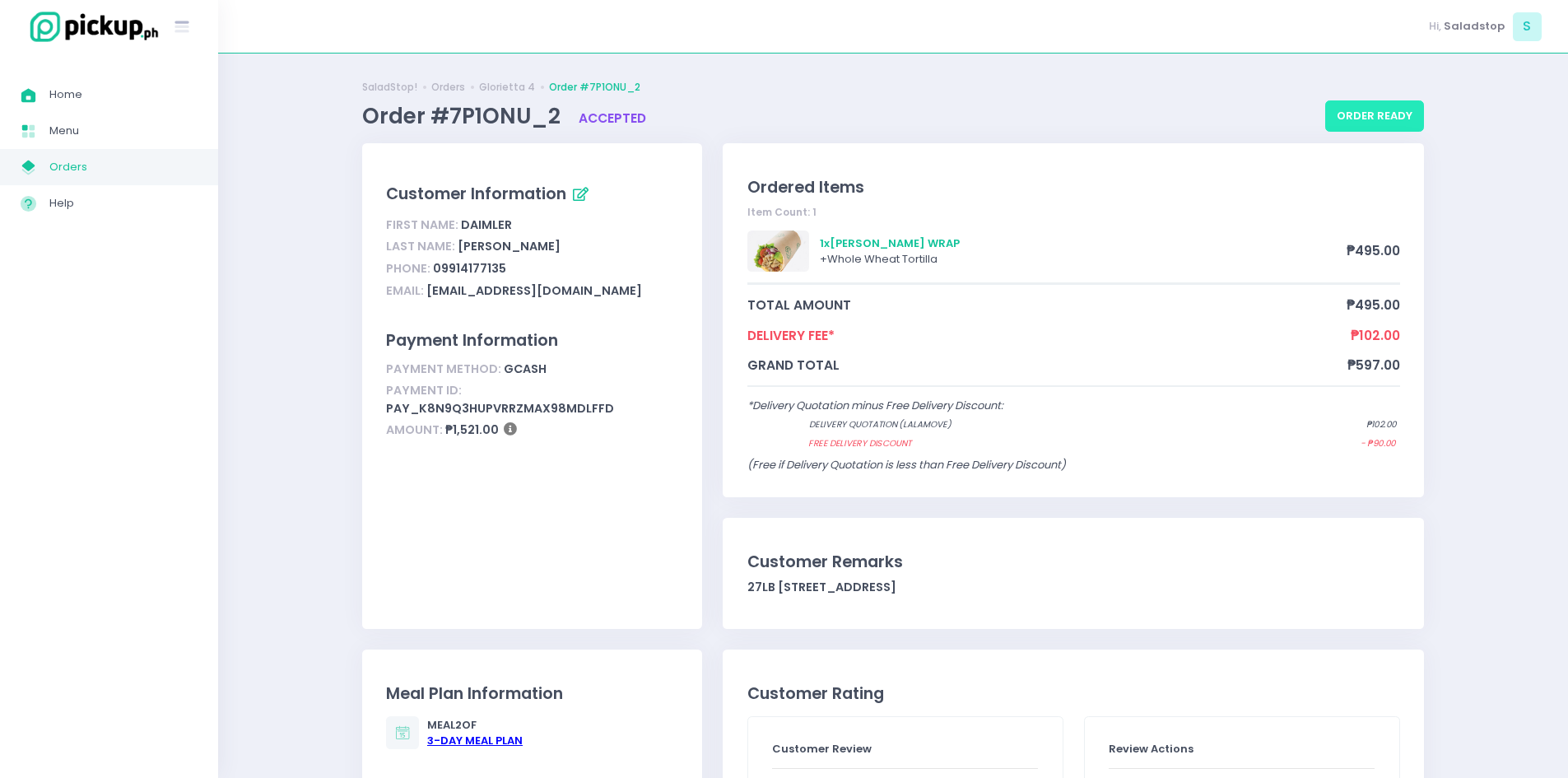
click at [1400, 104] on button "order ready" at bounding box center [1374, 116] width 99 height 31
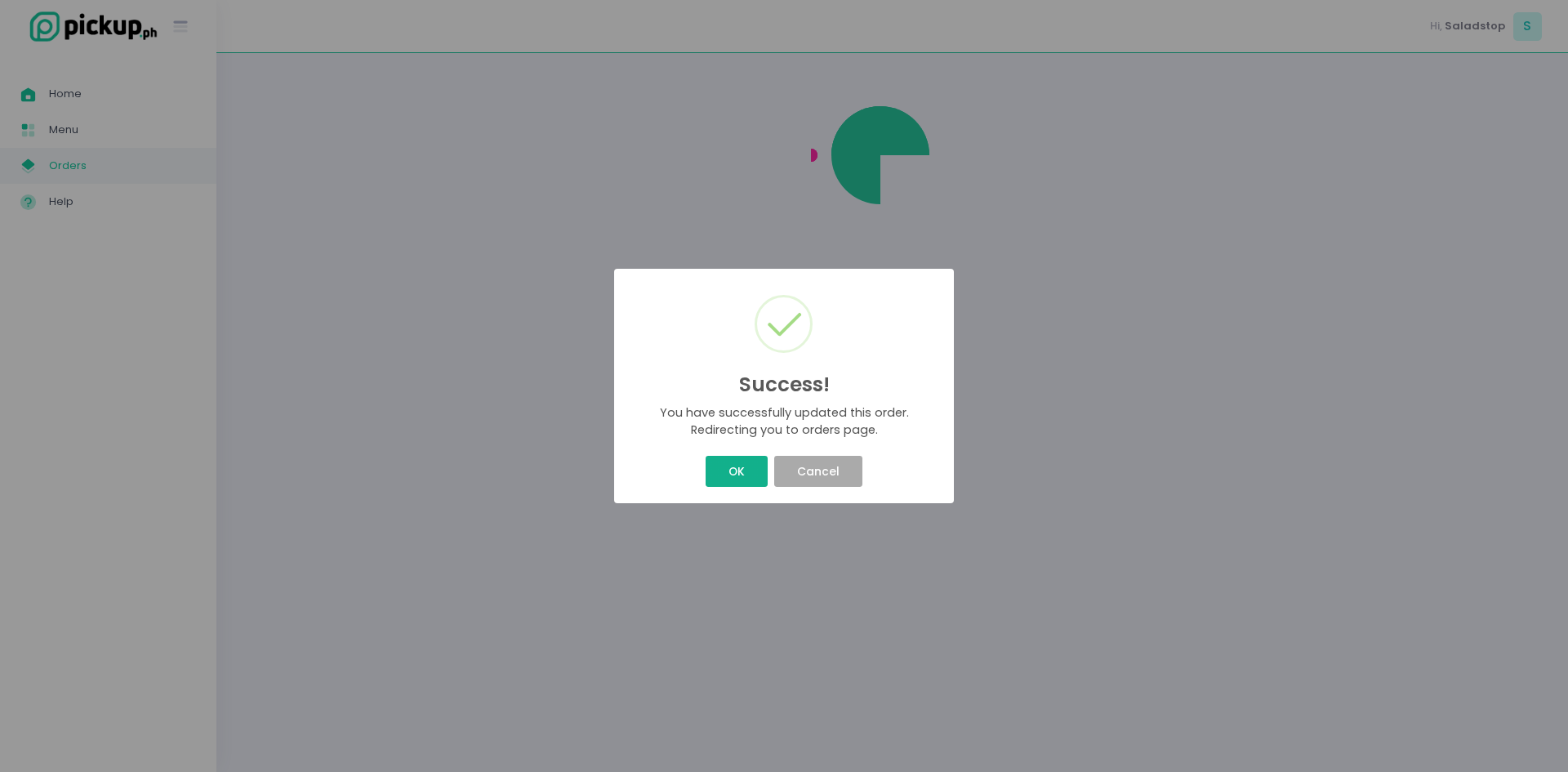
click at [720, 475] on button "OK" at bounding box center [737, 471] width 62 height 31
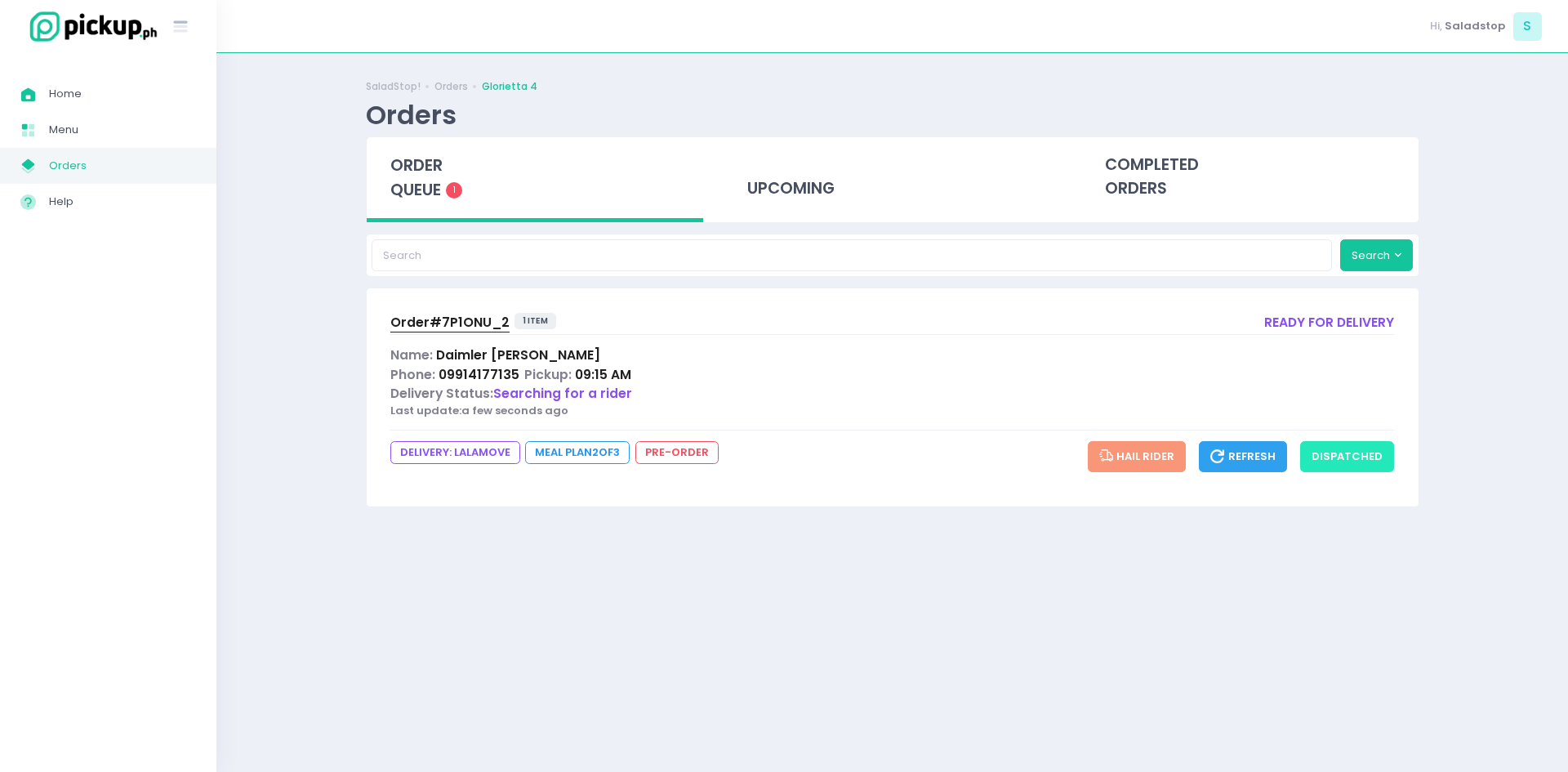
click at [1351, 469] on button "dispatched" at bounding box center [1347, 456] width 94 height 31
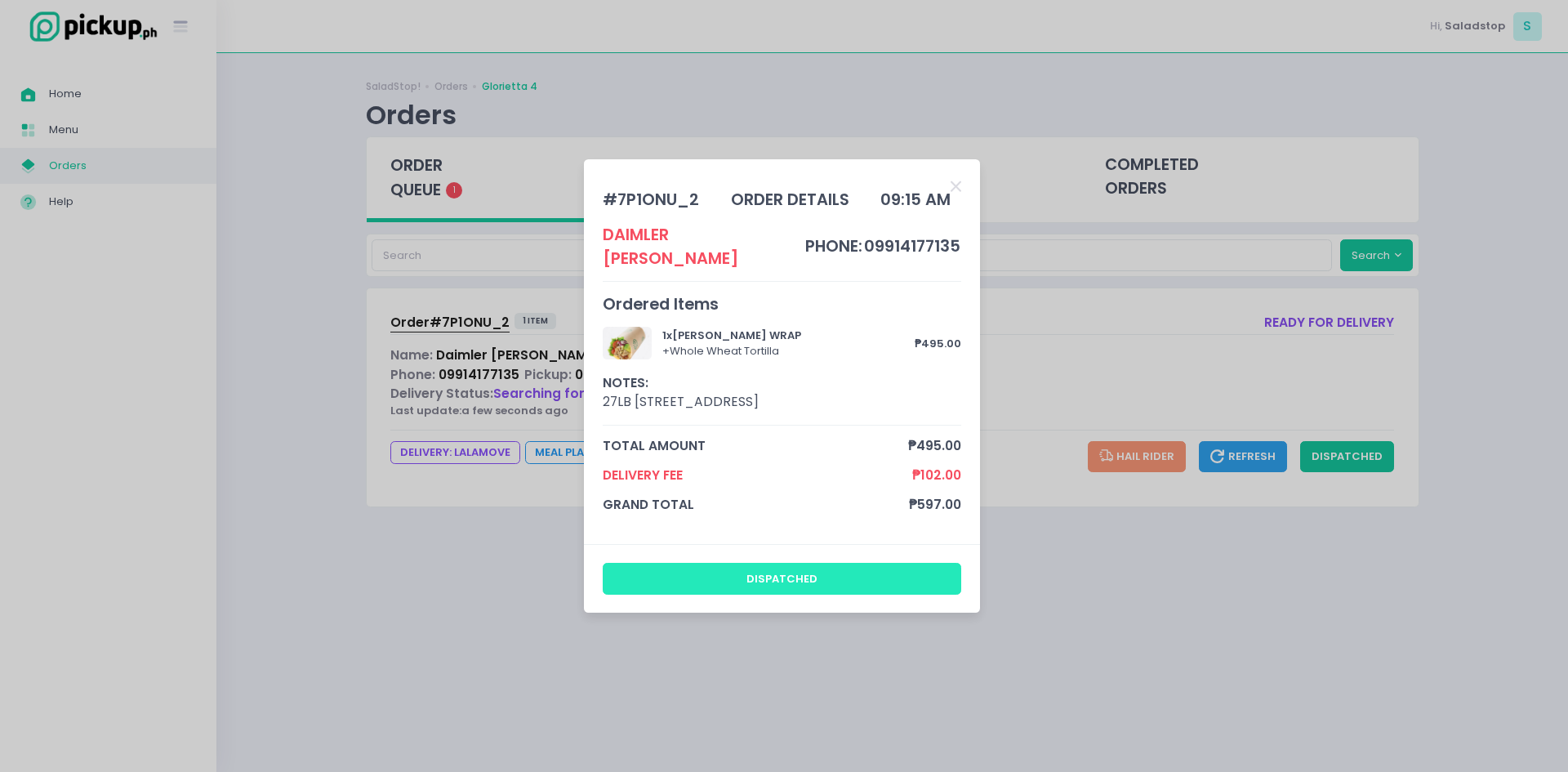
click at [901, 562] on button "dispatched" at bounding box center [782, 577] width 359 height 31
